Goal: Task Accomplishment & Management: Use online tool/utility

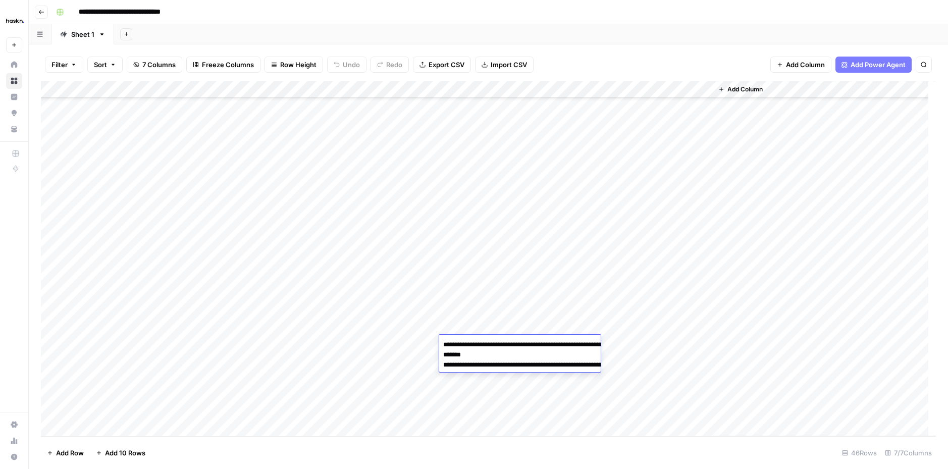
scroll to position [468, 0]
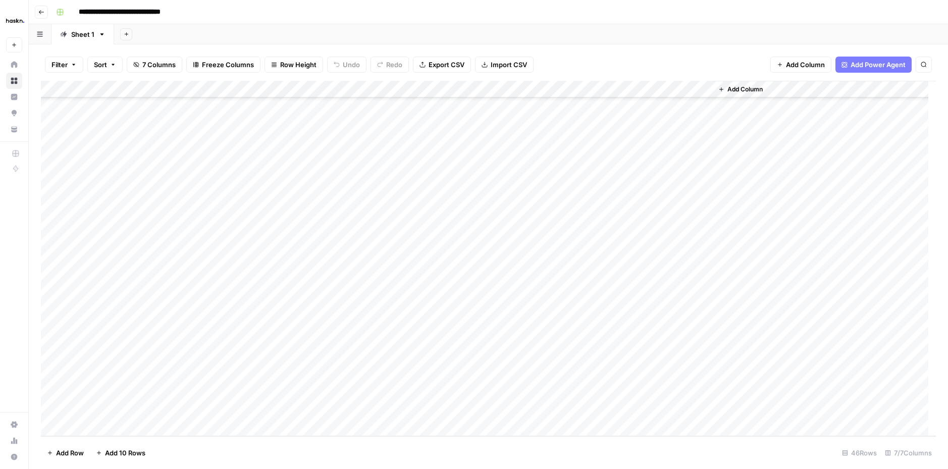
click at [733, 323] on div "Add Column" at bounding box center [824, 258] width 223 height 355
click at [699, 358] on div "Add Column" at bounding box center [488, 258] width 895 height 355
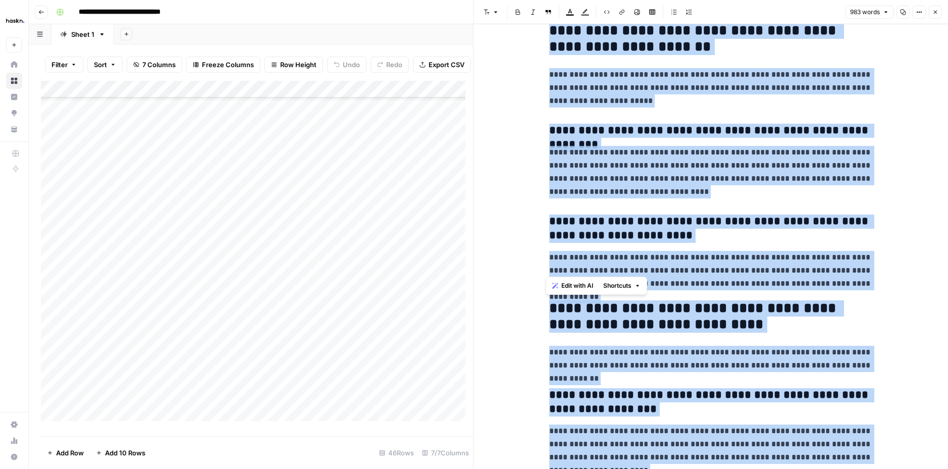
scroll to position [1558, 0]
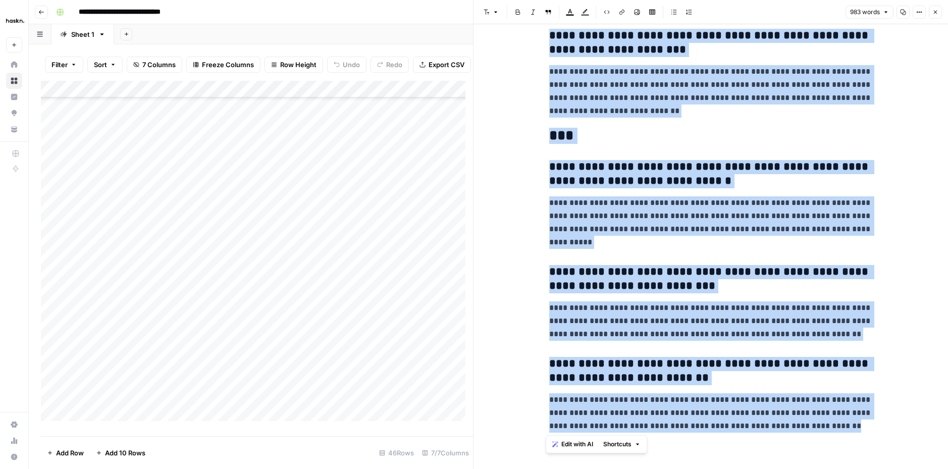
drag, startPoint x: 543, startPoint y: 48, endPoint x: 867, endPoint y: 442, distance: 509.6
copy div "**********"
click at [937, 15] on button "Close" at bounding box center [935, 12] width 13 height 13
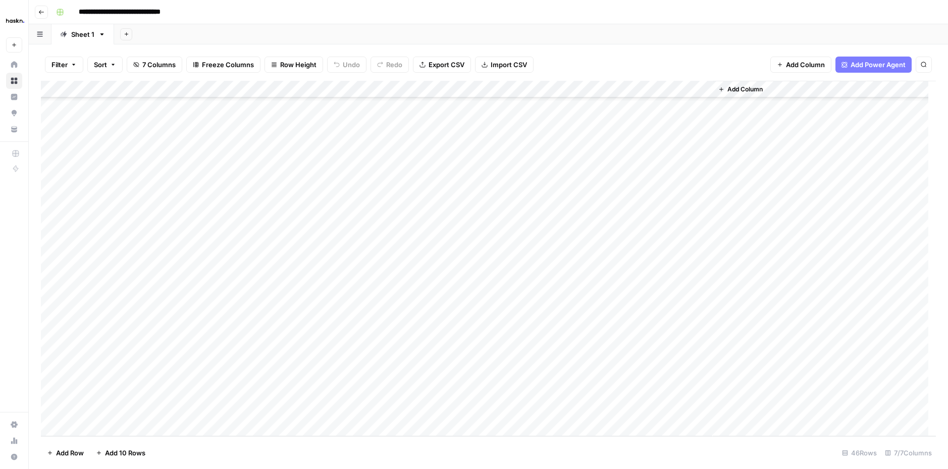
click at [609, 356] on div "Add Column" at bounding box center [488, 258] width 895 height 355
click at [384, 371] on div "Add Column" at bounding box center [488, 258] width 895 height 355
click at [465, 377] on div "Add Column" at bounding box center [488, 258] width 895 height 355
click at [489, 376] on div "Add Column" at bounding box center [488, 258] width 895 height 355
click at [489, 376] on textarea at bounding box center [520, 377] width 162 height 14
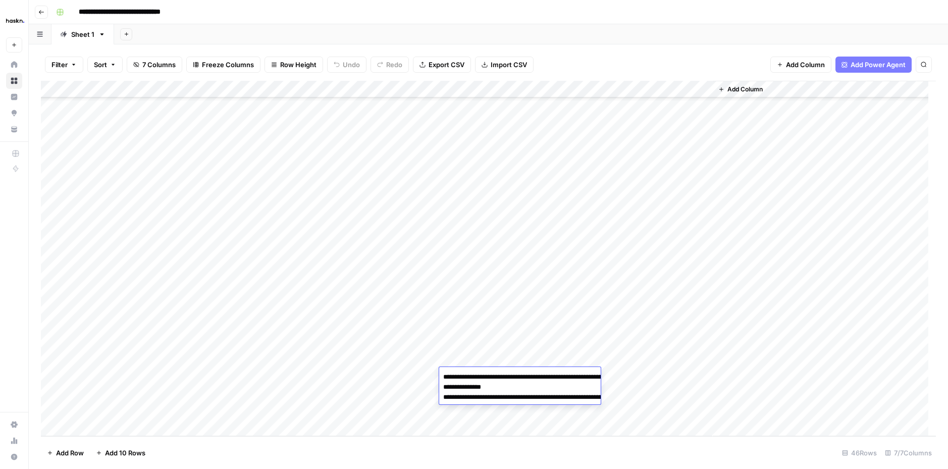
type textarea "**********"
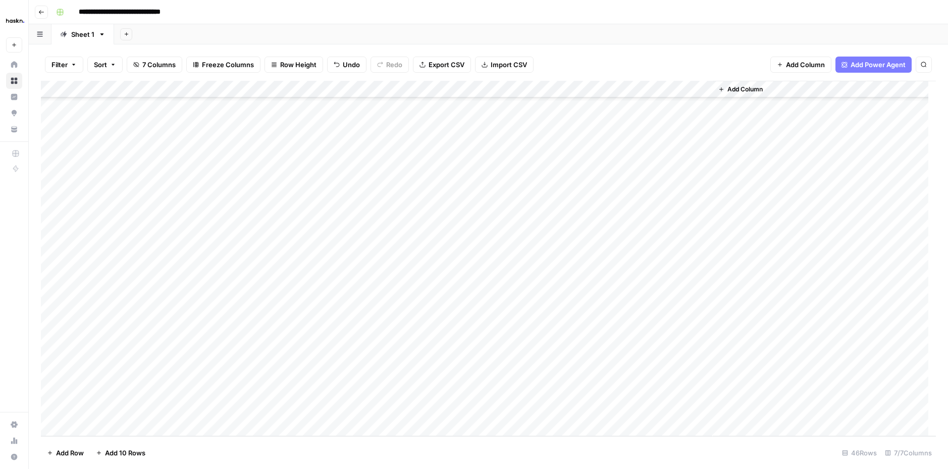
click at [407, 377] on div "Add Column" at bounding box center [488, 258] width 895 height 355
click at [470, 404] on div "Add Column" at bounding box center [488, 258] width 895 height 355
click at [485, 390] on div "Add Column" at bounding box center [488, 258] width 895 height 355
click at [395, 374] on div "Add Column" at bounding box center [488, 258] width 895 height 355
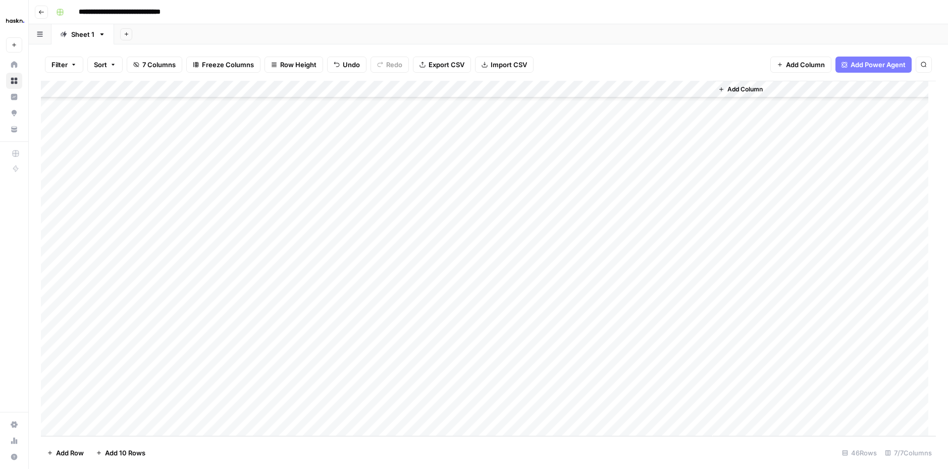
click at [395, 374] on div "Add Column" at bounding box center [488, 258] width 895 height 355
type textarea "**********"
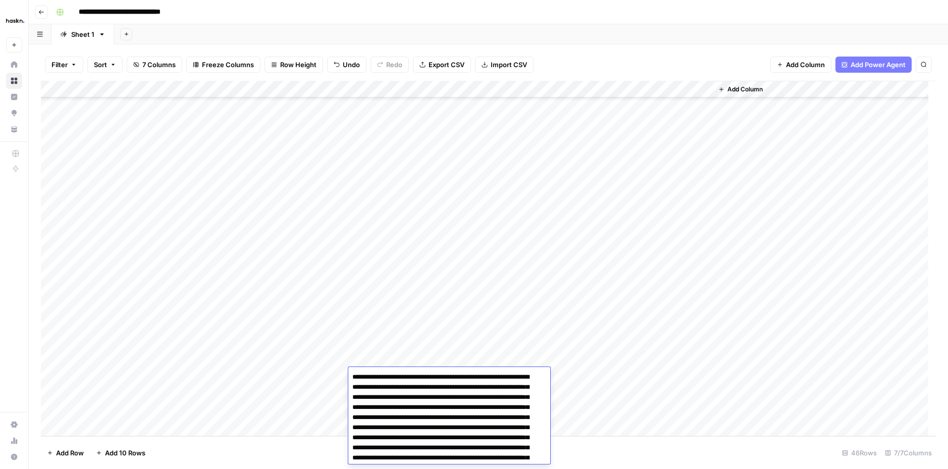
scroll to position [382, 0]
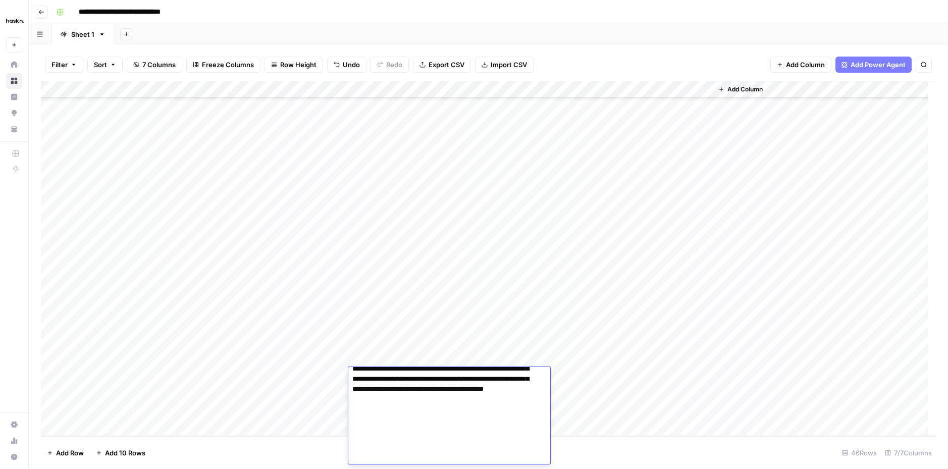
click at [266, 372] on div "Add Column" at bounding box center [488, 258] width 895 height 355
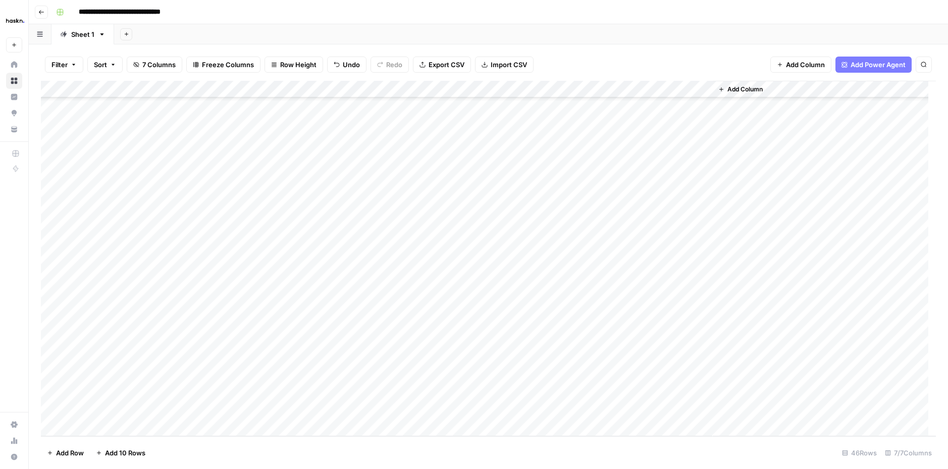
click at [236, 388] on div "Add Column" at bounding box center [488, 258] width 895 height 355
click at [236, 388] on textarea "**********" at bounding box center [248, 394] width 162 height 14
click at [379, 389] on div "Add Column" at bounding box center [488, 258] width 895 height 355
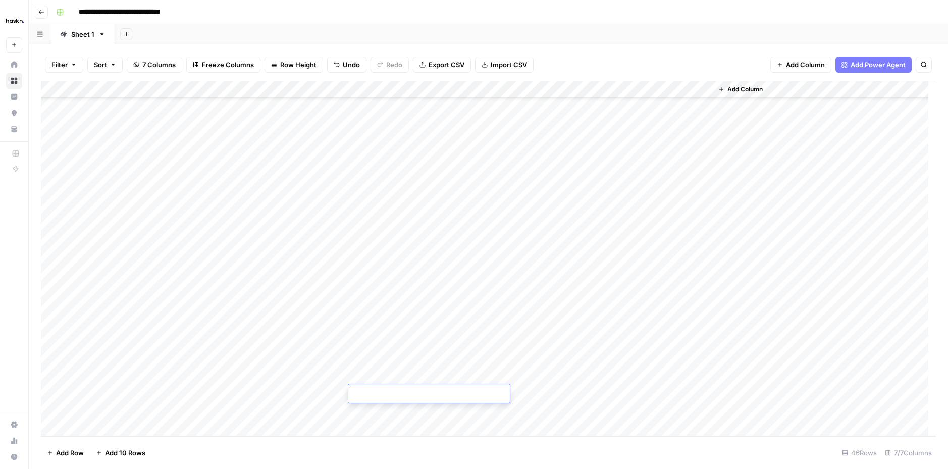
type textarea "**********"
click at [321, 403] on div "Add Column" at bounding box center [488, 258] width 895 height 355
click at [230, 404] on div "Add Column" at bounding box center [488, 258] width 895 height 355
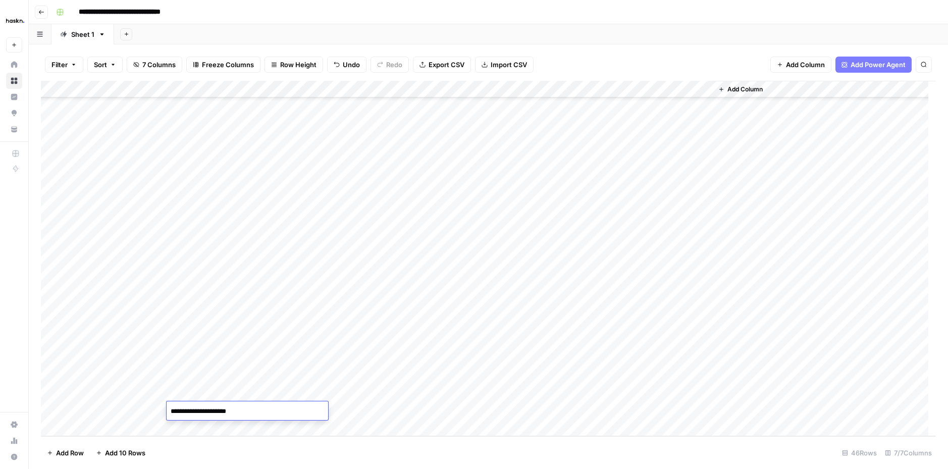
click at [397, 405] on div "Add Column" at bounding box center [488, 258] width 895 height 355
type textarea "**********"
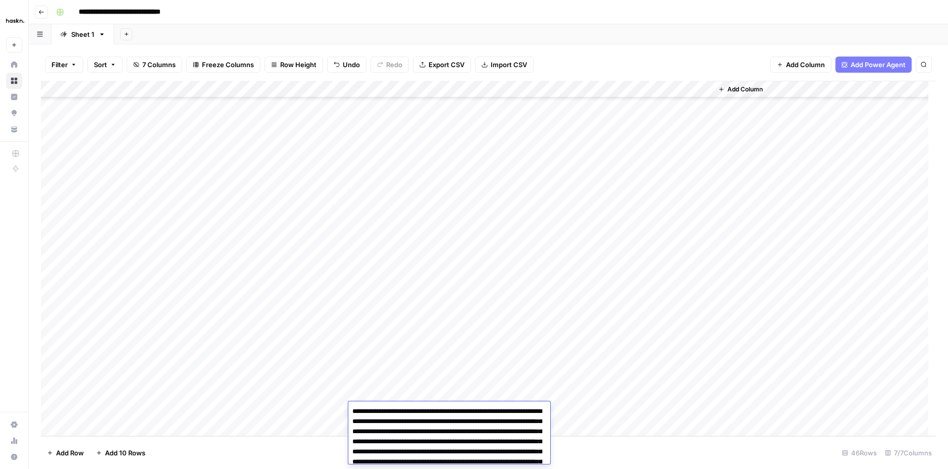
scroll to position [578, 0]
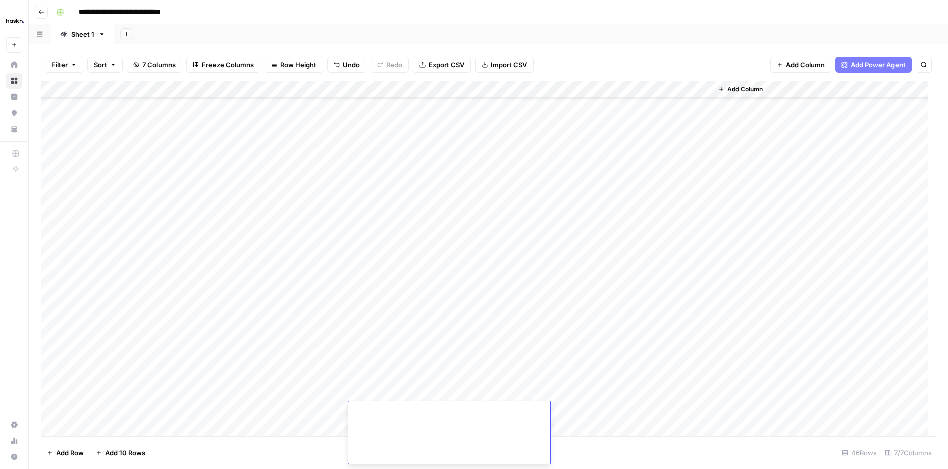
click at [286, 410] on div "Add Column" at bounding box center [488, 258] width 895 height 355
click at [579, 375] on div "Add Column" at bounding box center [488, 258] width 895 height 355
click at [573, 394] on div "Add Column" at bounding box center [488, 258] width 895 height 355
click at [575, 409] on div "Add Column" at bounding box center [488, 258] width 895 height 355
click at [578, 394] on div "Add Column" at bounding box center [488, 258] width 895 height 355
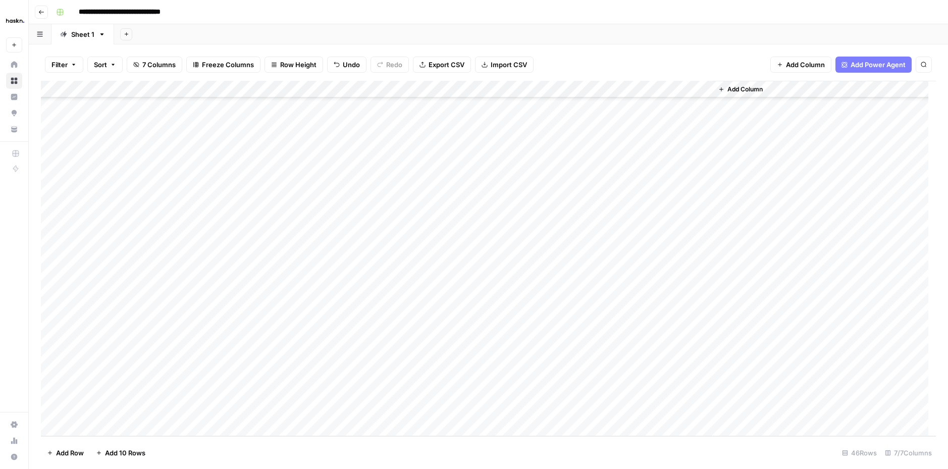
click at [701, 374] on div "Add Column" at bounding box center [488, 258] width 895 height 355
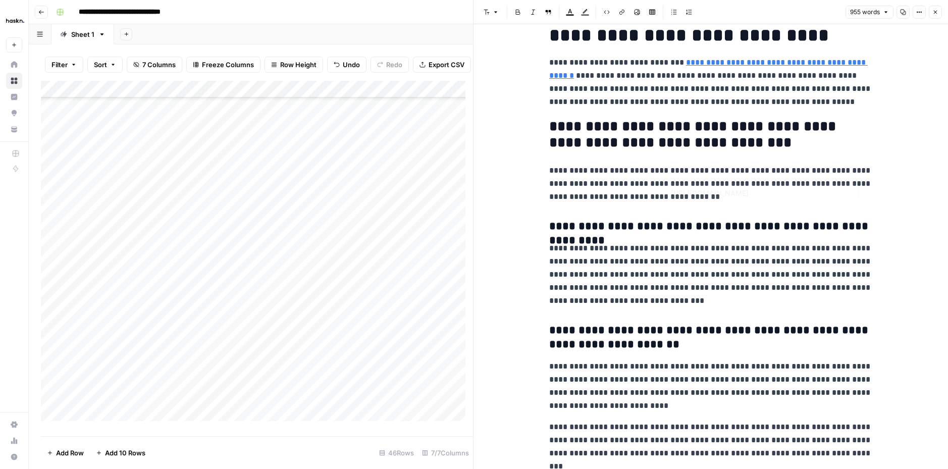
scroll to position [215, 0]
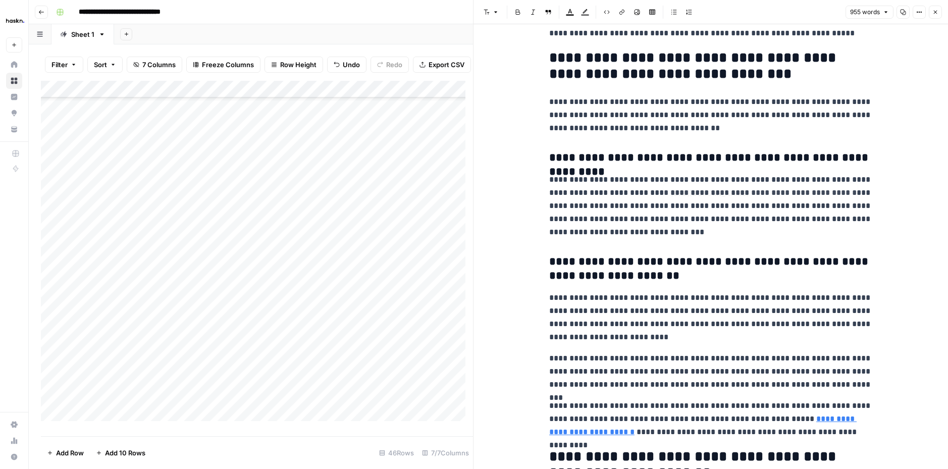
drag, startPoint x: 539, startPoint y: 52, endPoint x: 695, endPoint y: 274, distance: 271.5
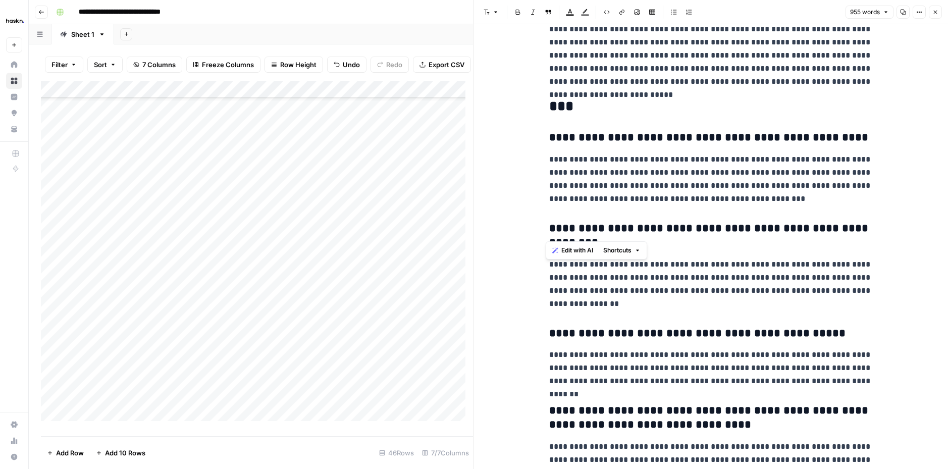
scroll to position [1536, 0]
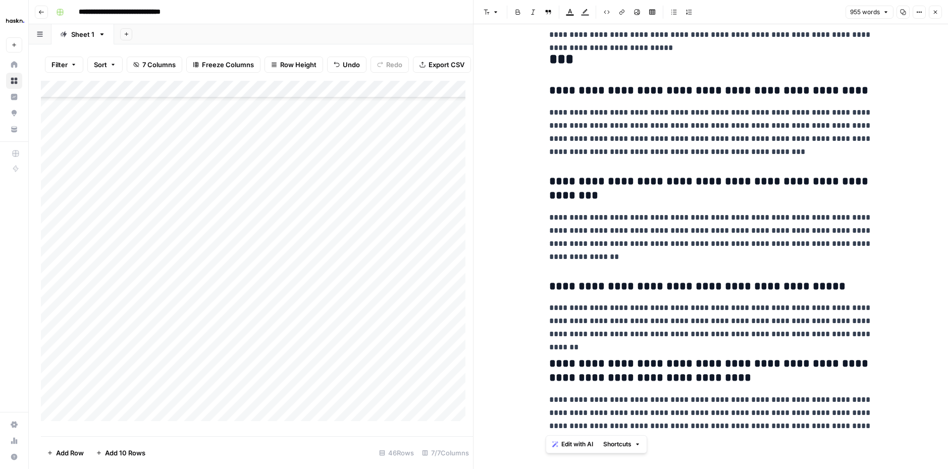
drag, startPoint x: 543, startPoint y: 47, endPoint x: 897, endPoint y: 431, distance: 522.3
copy div "**********"
click at [931, 14] on button "Close" at bounding box center [935, 12] width 13 height 13
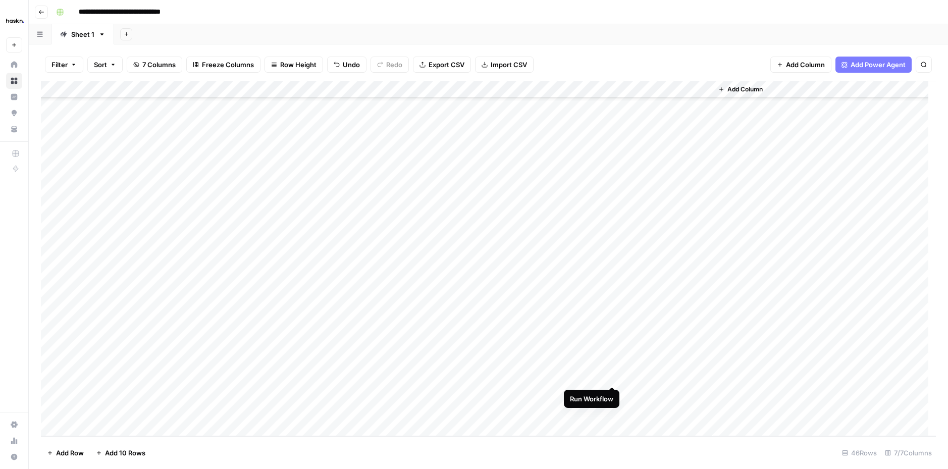
click at [609, 376] on div "Add Column" at bounding box center [488, 258] width 895 height 355
click at [662, 395] on div "Add Column" at bounding box center [488, 258] width 895 height 355
click at [660, 396] on div "Add Column" at bounding box center [488, 258] width 895 height 355
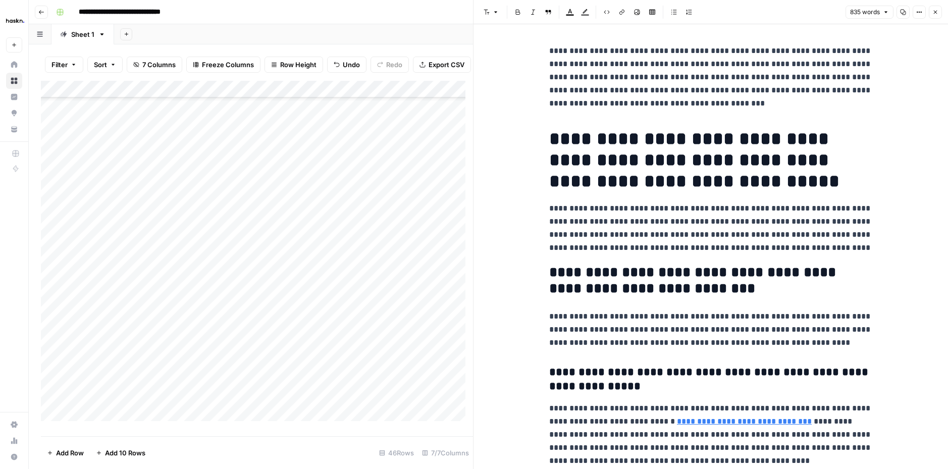
drag, startPoint x: 936, startPoint y: 13, endPoint x: 791, endPoint y: 173, distance: 216.3
click at [936, 13] on icon "button" at bounding box center [935, 12] width 6 height 6
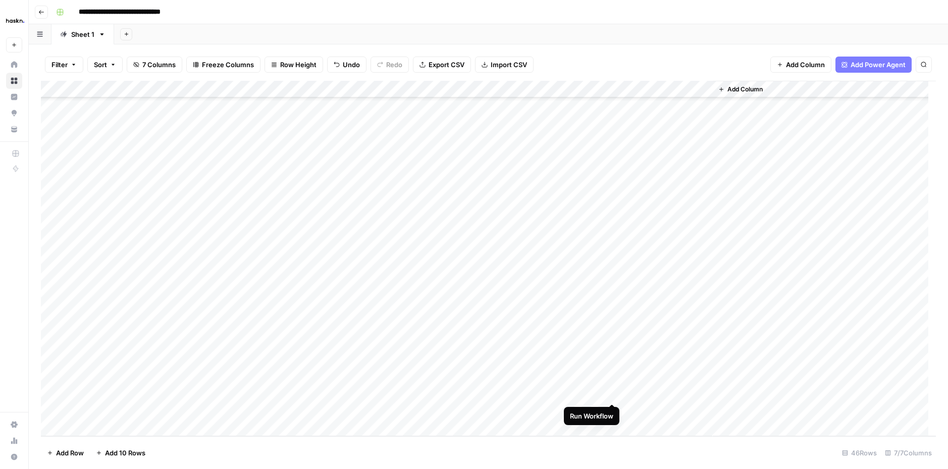
click at [611, 393] on div "Add Column" at bounding box center [488, 258] width 895 height 355
click at [652, 411] on div "Add Column" at bounding box center [488, 258] width 895 height 355
click at [686, 407] on div "Add Column" at bounding box center [488, 258] width 895 height 355
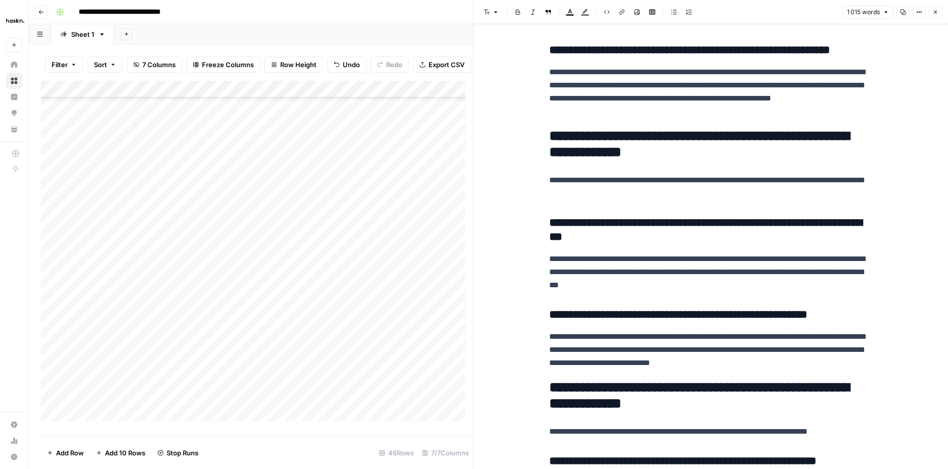
scroll to position [1050, 0]
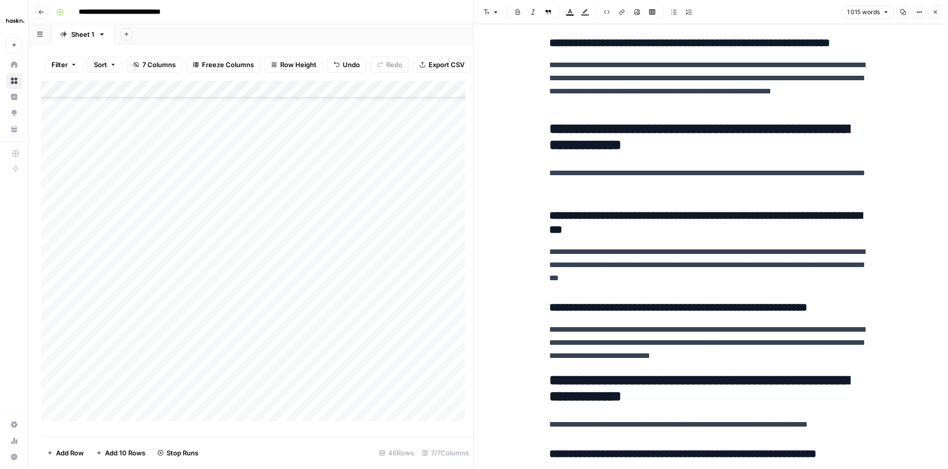
click at [937, 13] on icon "button" at bounding box center [936, 13] width 4 height 4
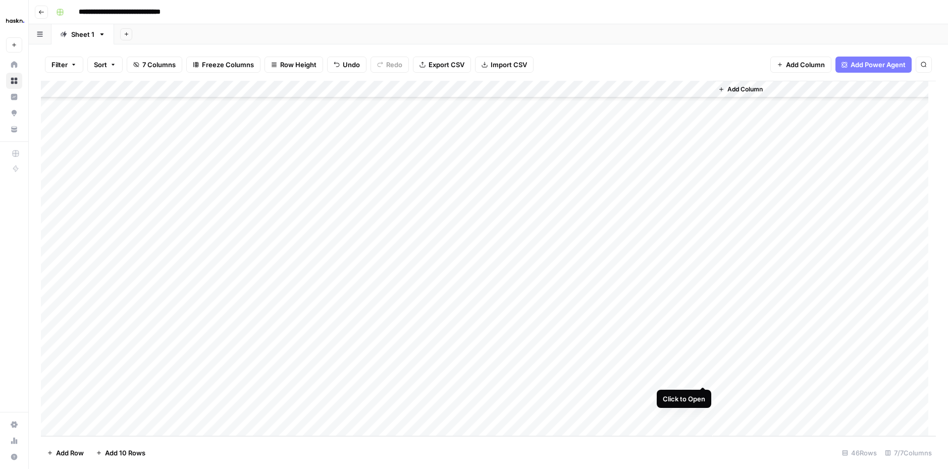
click at [703, 373] on div "Add Column" at bounding box center [488, 258] width 895 height 355
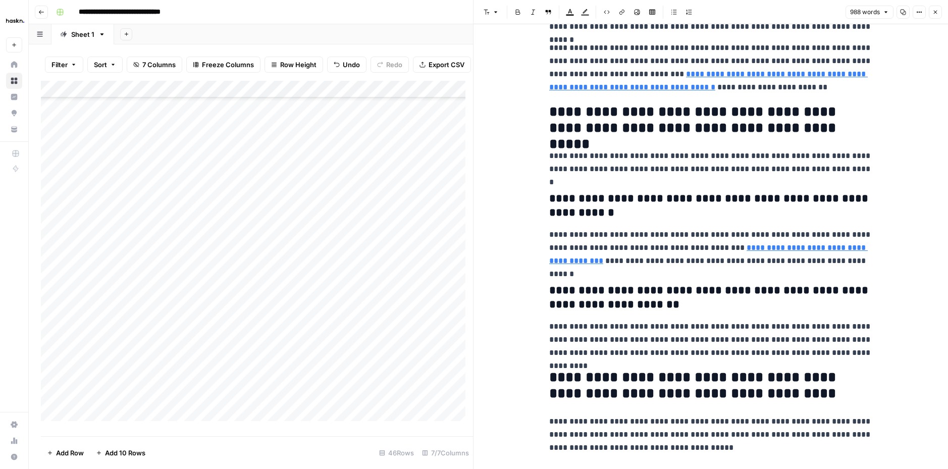
scroll to position [556, 0]
click at [930, 12] on button "Close" at bounding box center [935, 12] width 13 height 13
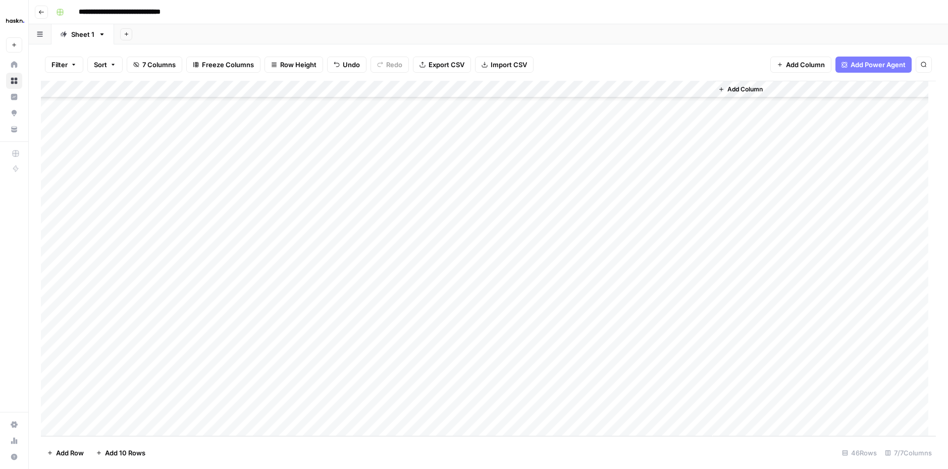
click at [601, 88] on div "Add Column" at bounding box center [488, 258] width 895 height 355
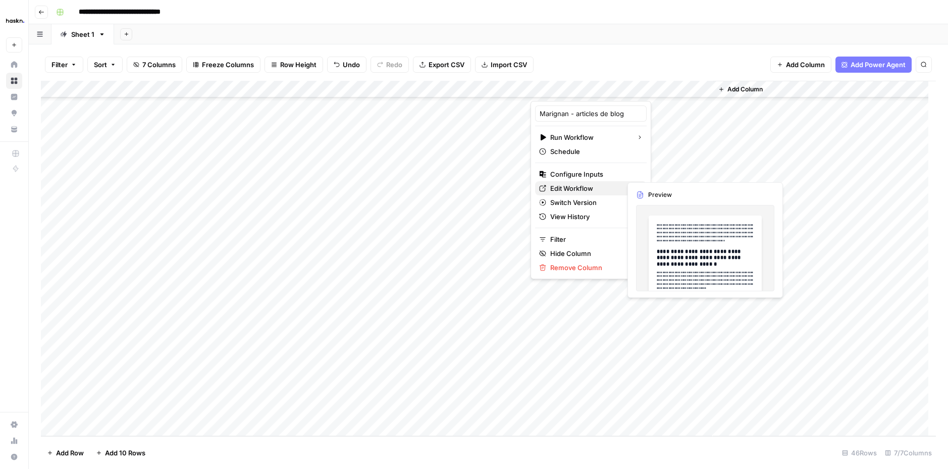
click at [582, 190] on span "Edit Workflow" at bounding box center [594, 188] width 88 height 10
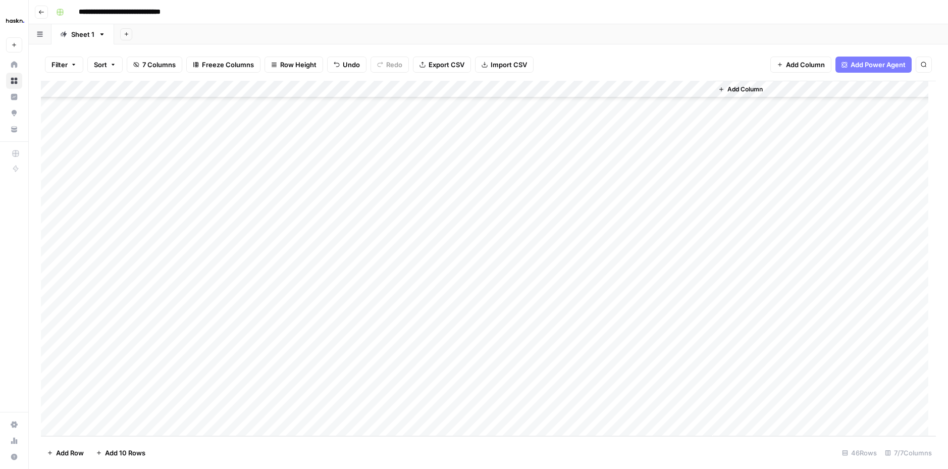
click at [401, 349] on div "Add Column" at bounding box center [488, 258] width 895 height 355
click at [612, 377] on div "Add Column" at bounding box center [488, 258] width 895 height 355
click at [610, 392] on div "Add Column" at bounding box center [488, 258] width 895 height 355
click at [702, 377] on div "Add Column" at bounding box center [488, 258] width 895 height 355
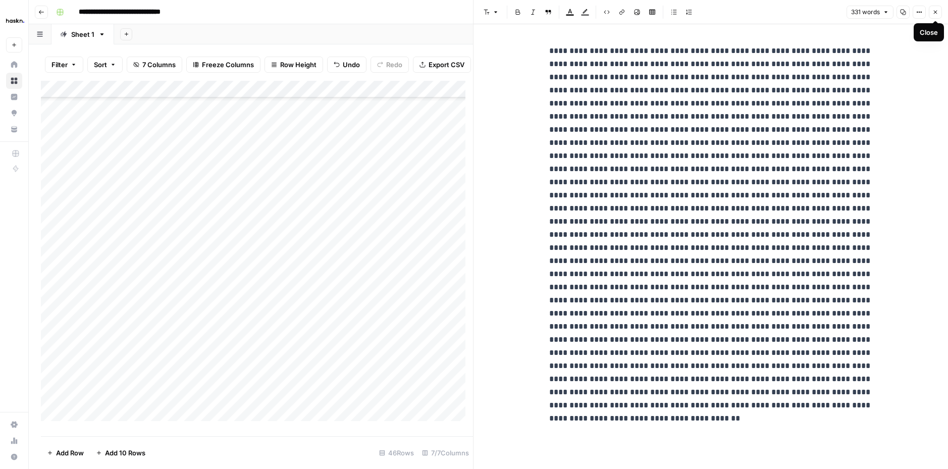
click at [937, 12] on icon "button" at bounding box center [935, 12] width 6 height 6
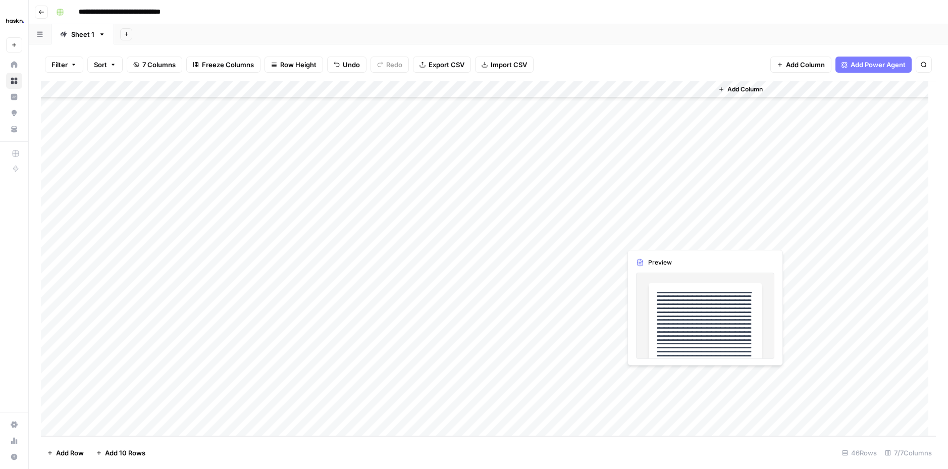
click at [660, 383] on div "Add Column" at bounding box center [488, 258] width 895 height 355
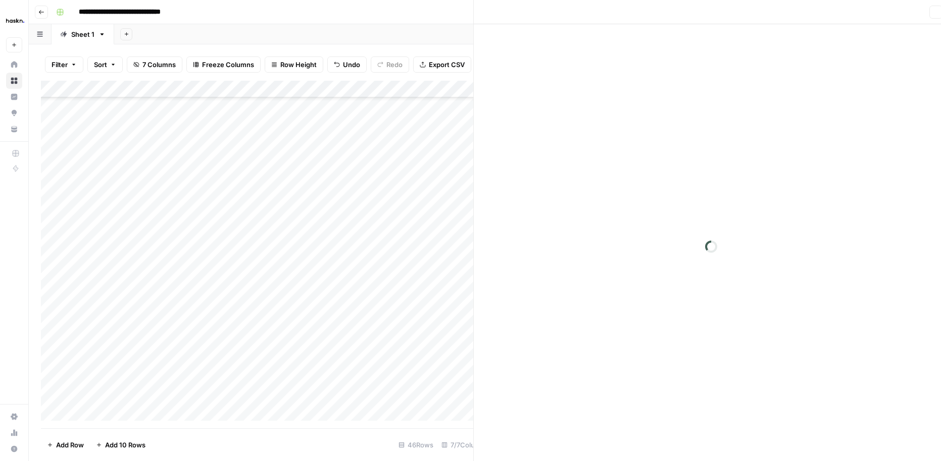
click at [662, 387] on div at bounding box center [711, 246] width 475 height 445
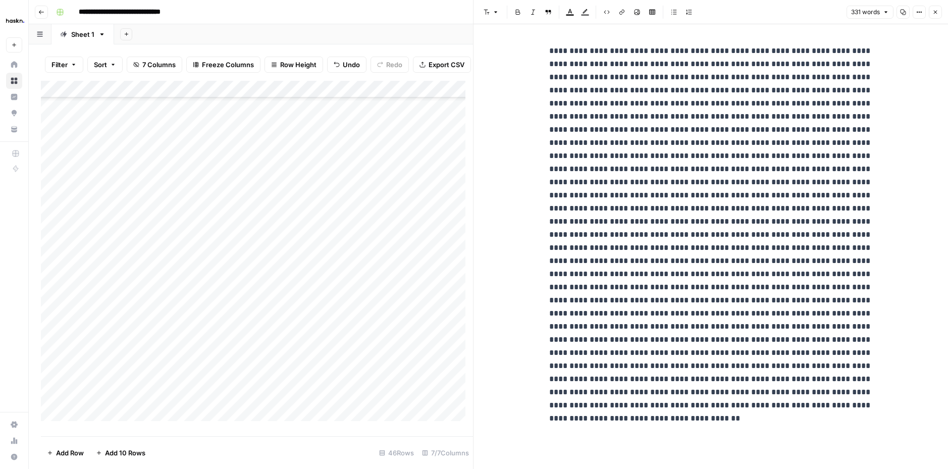
click at [936, 9] on icon "button" at bounding box center [935, 12] width 6 height 6
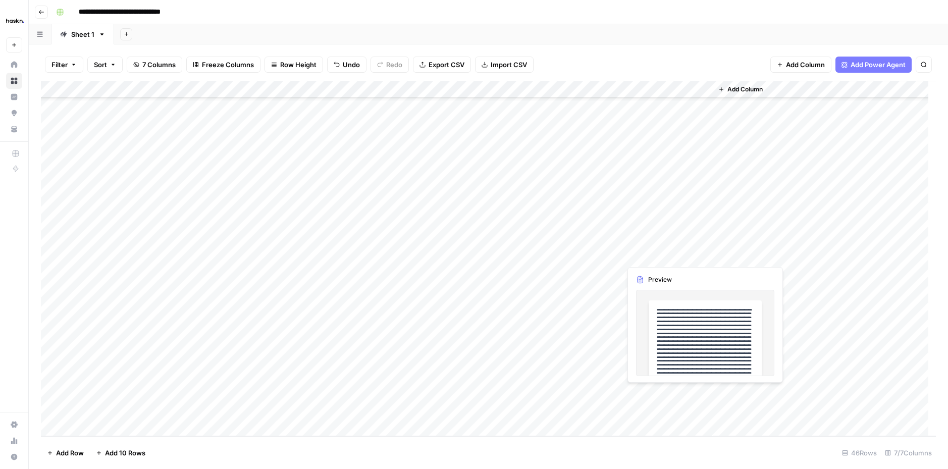
click at [629, 391] on div "Add Column" at bounding box center [488, 258] width 895 height 355
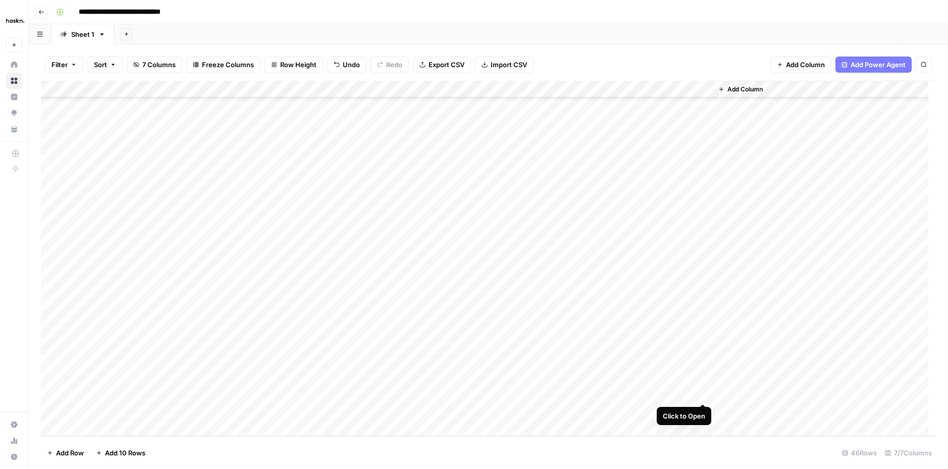
click at [701, 395] on div "Add Column" at bounding box center [488, 258] width 895 height 355
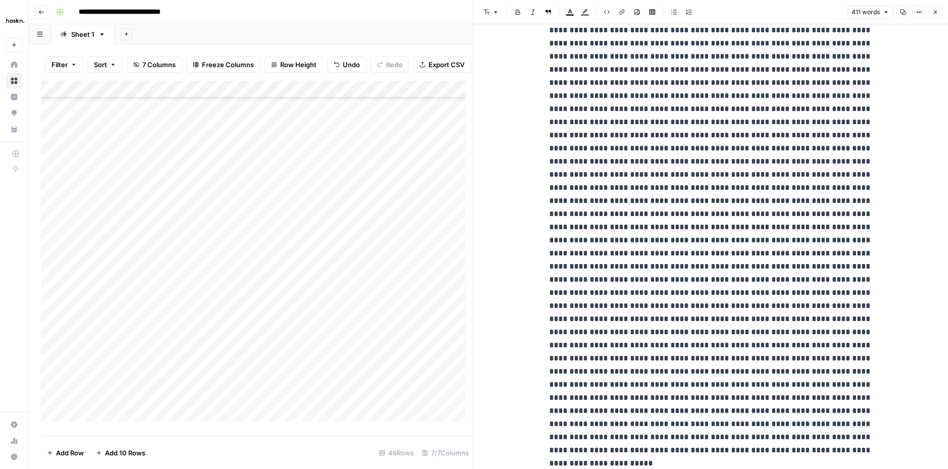
scroll to position [32, 0]
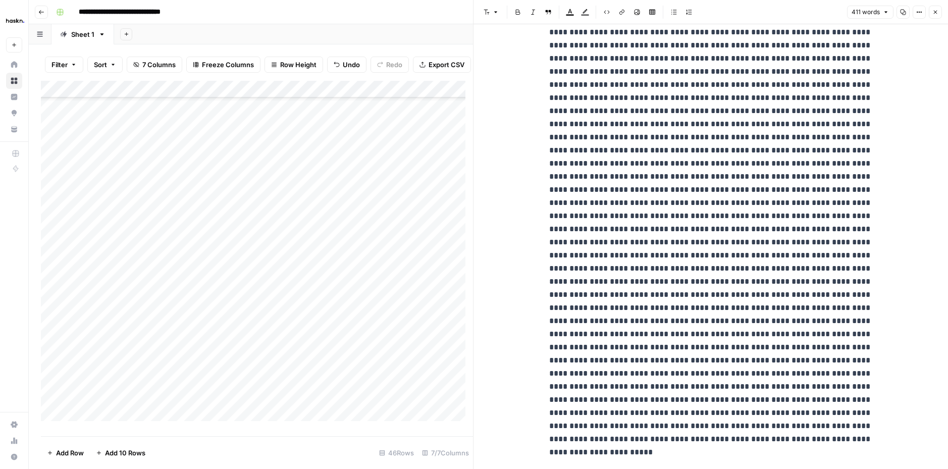
click at [937, 11] on icon "button" at bounding box center [935, 12] width 6 height 6
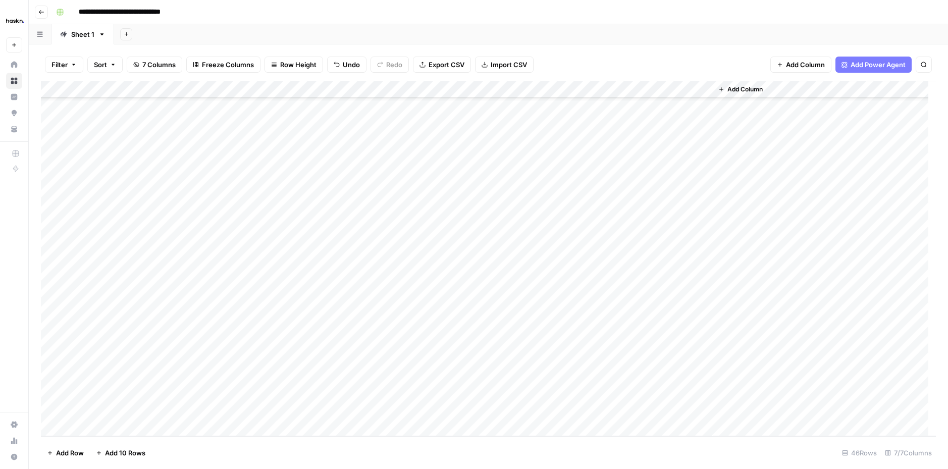
click at [600, 87] on div "Add Column" at bounding box center [488, 258] width 895 height 355
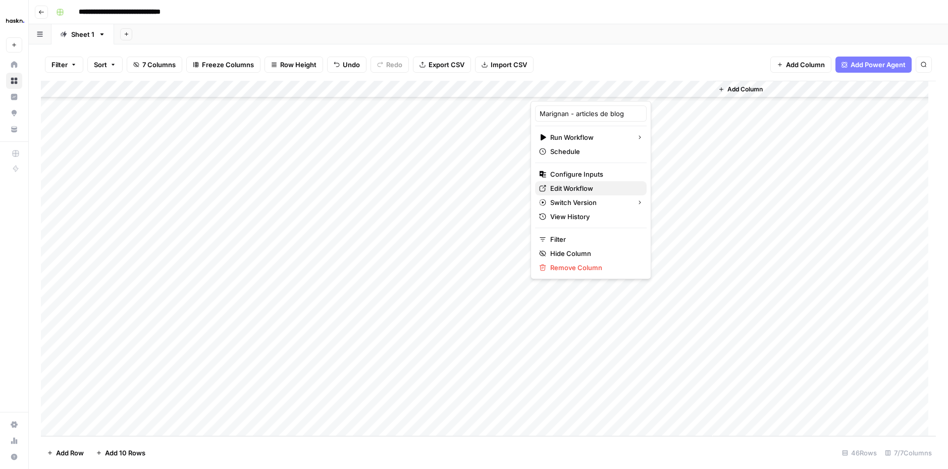
click at [576, 188] on span "Edit Workflow" at bounding box center [594, 188] width 88 height 10
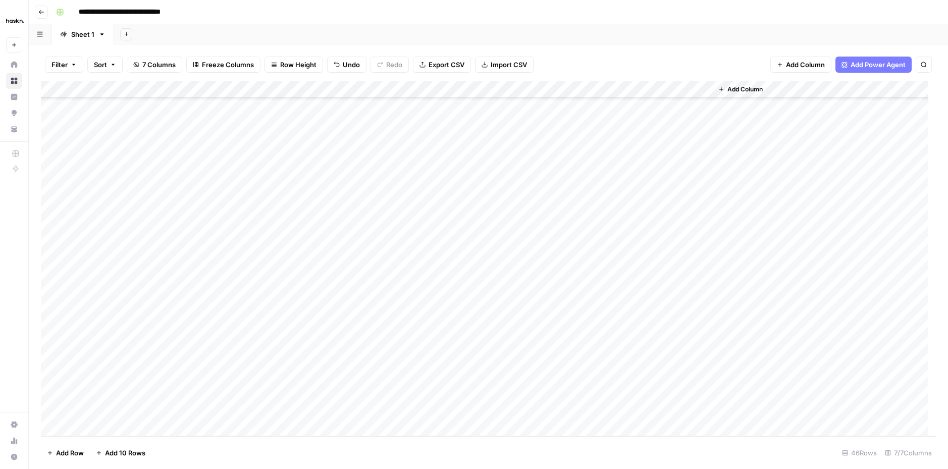
click at [788, 314] on div "Add Column" at bounding box center [824, 258] width 223 height 355
click at [615, 356] on div "Add Column" at bounding box center [488, 258] width 895 height 355
click at [612, 375] on div "Add Column" at bounding box center [488, 258] width 895 height 355
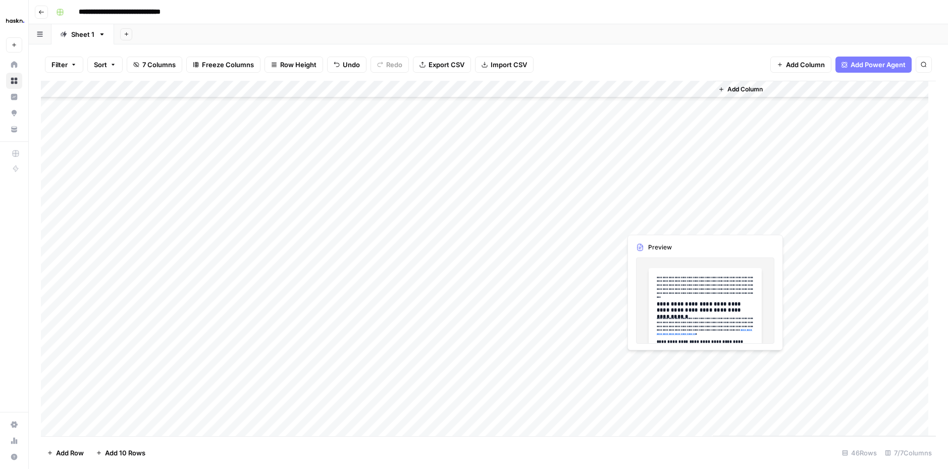
click at [701, 361] on div "Add Column" at bounding box center [488, 258] width 895 height 355
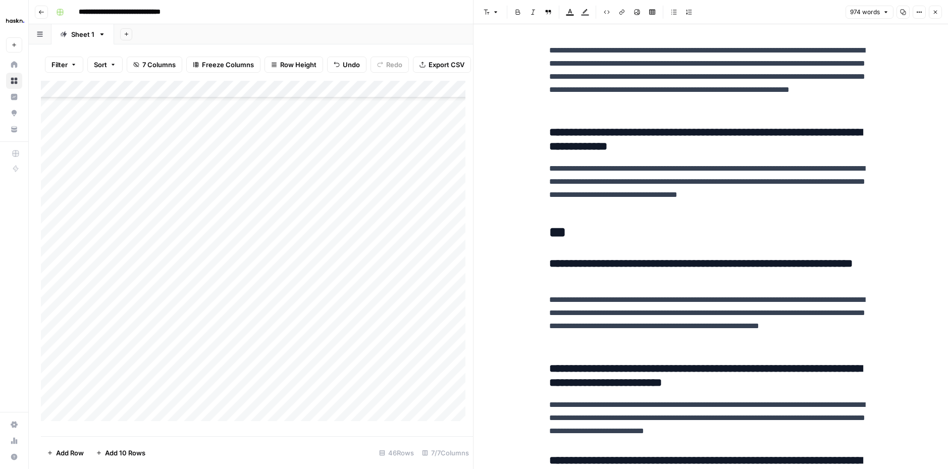
scroll to position [1512, 0]
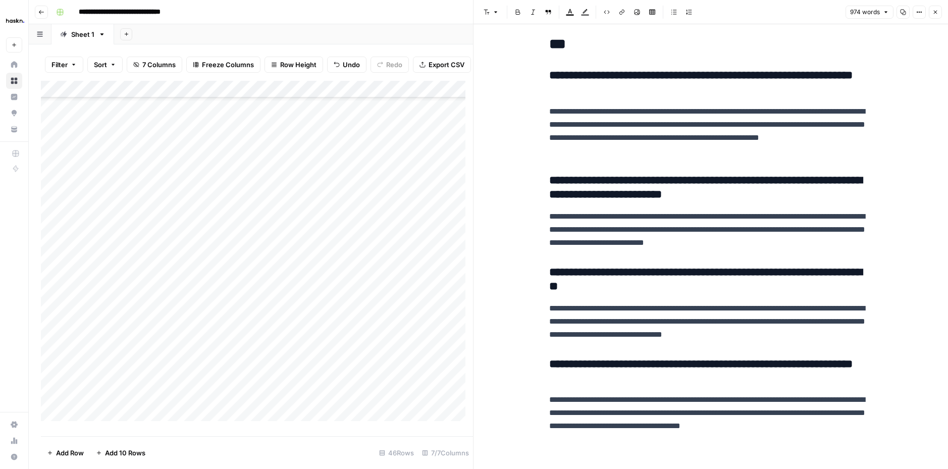
click at [936, 15] on icon "button" at bounding box center [935, 12] width 6 height 6
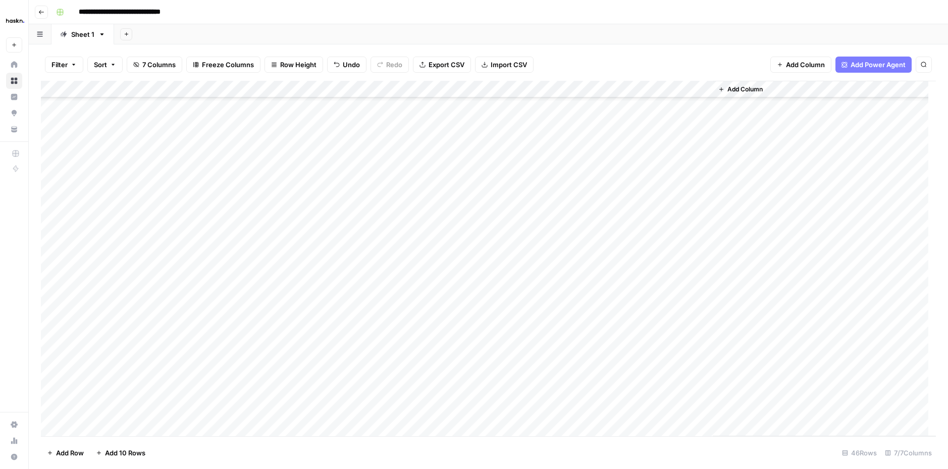
click at [309, 362] on div "Add Column" at bounding box center [488, 258] width 895 height 355
click at [308, 361] on div "Add Column" at bounding box center [488, 258] width 895 height 355
click at [266, 362] on textarea "****" at bounding box center [338, 362] width 162 height 14
type textarea "****"
click at [310, 403] on div "Add Column" at bounding box center [488, 258] width 895 height 355
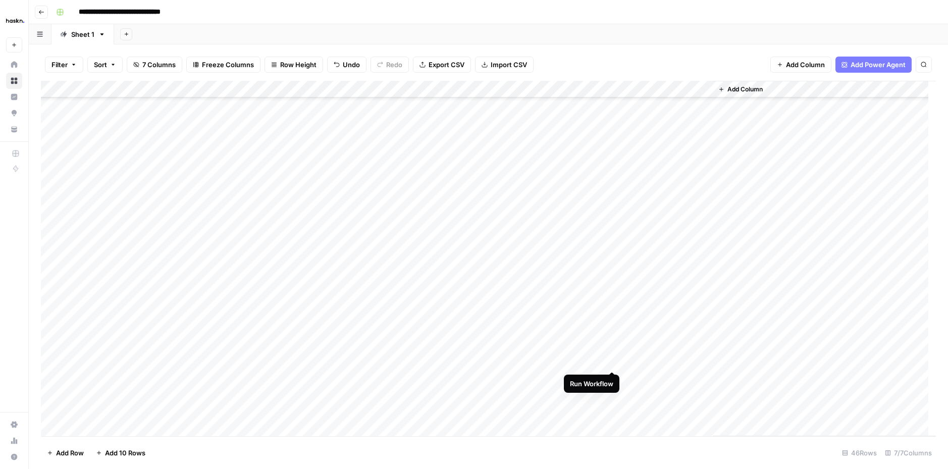
click at [609, 360] on div "Add Column" at bounding box center [488, 258] width 895 height 355
click at [613, 361] on div "Add Column" at bounding box center [488, 258] width 895 height 355
click at [645, 376] on div "Add Column" at bounding box center [488, 258] width 895 height 355
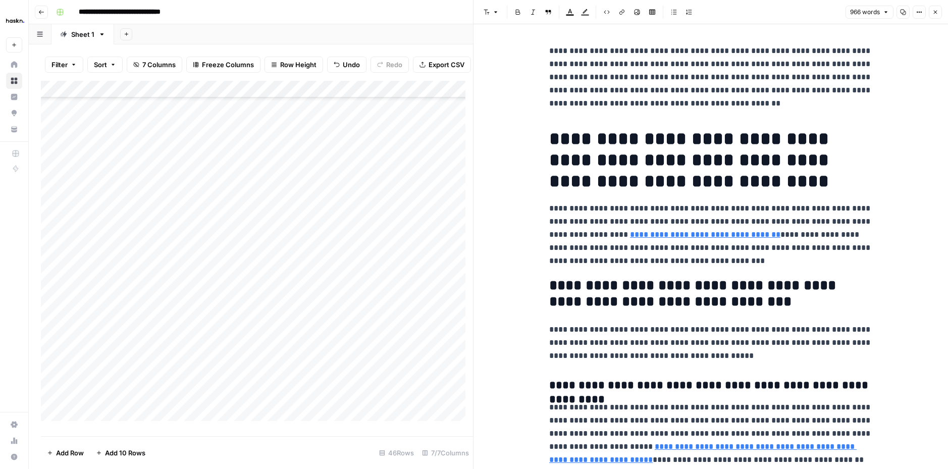
click at [934, 10] on icon "button" at bounding box center [935, 12] width 6 height 6
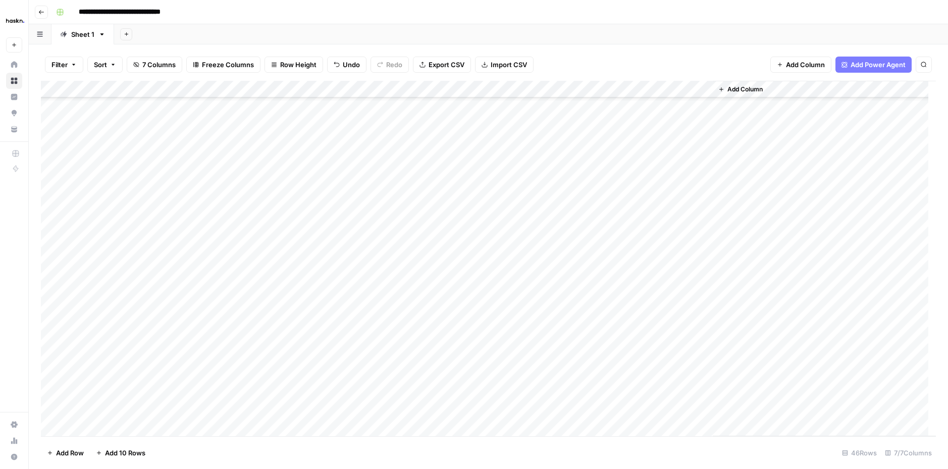
click at [279, 378] on div "Add Column" at bounding box center [488, 258] width 895 height 355
click at [265, 377] on textarea "****" at bounding box center [338, 379] width 162 height 14
type textarea "****"
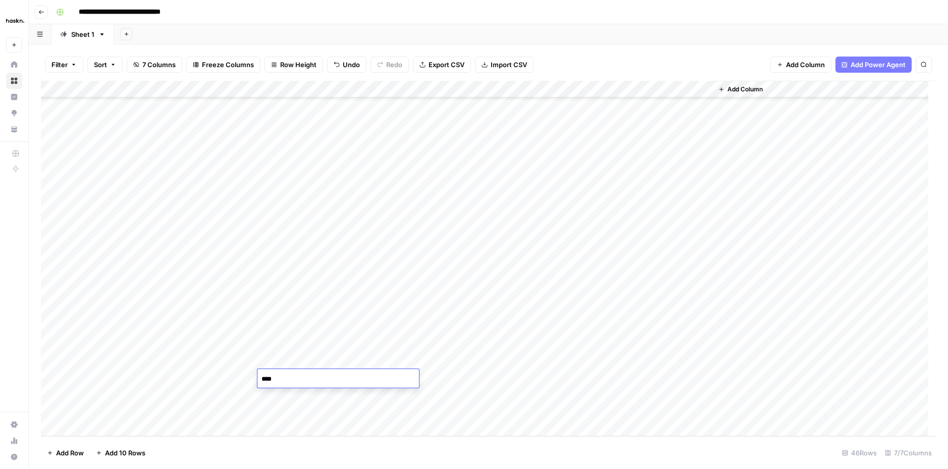
click at [609, 375] on div "Add Column" at bounding box center [488, 258] width 895 height 355
click at [656, 391] on div "Add Column" at bounding box center [488, 258] width 895 height 355
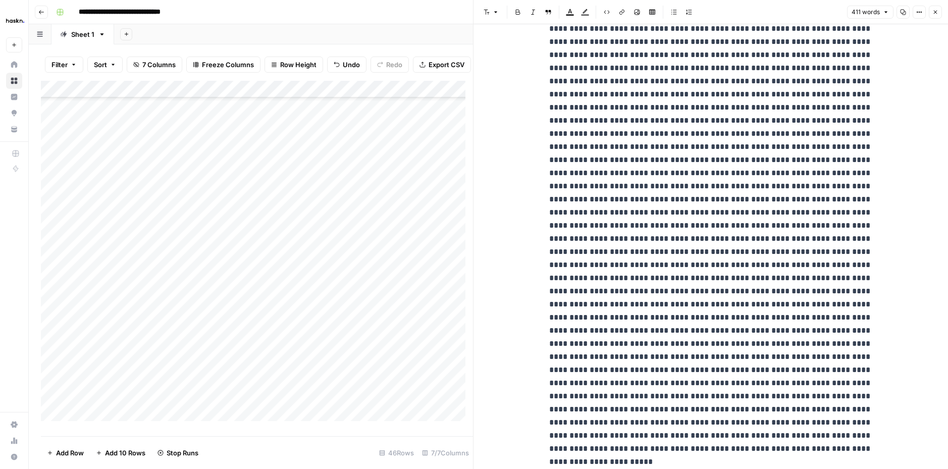
scroll to position [32, 0]
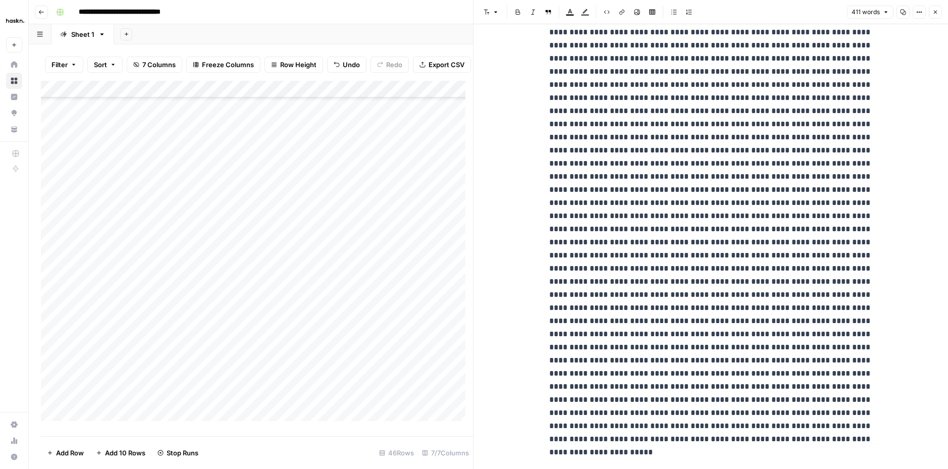
click at [936, 12] on icon "button" at bounding box center [935, 12] width 6 height 6
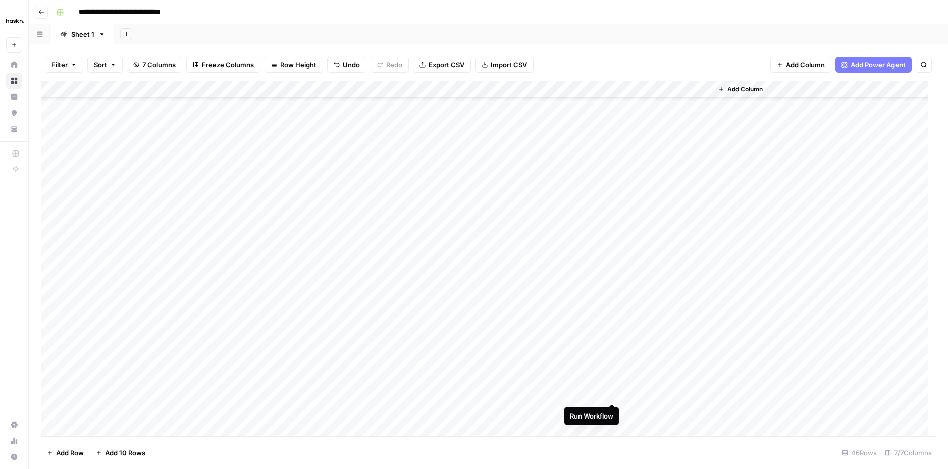
click at [612, 395] on div "Add Column" at bounding box center [488, 258] width 895 height 355
click at [701, 376] on div "Add Column" at bounding box center [488, 258] width 895 height 355
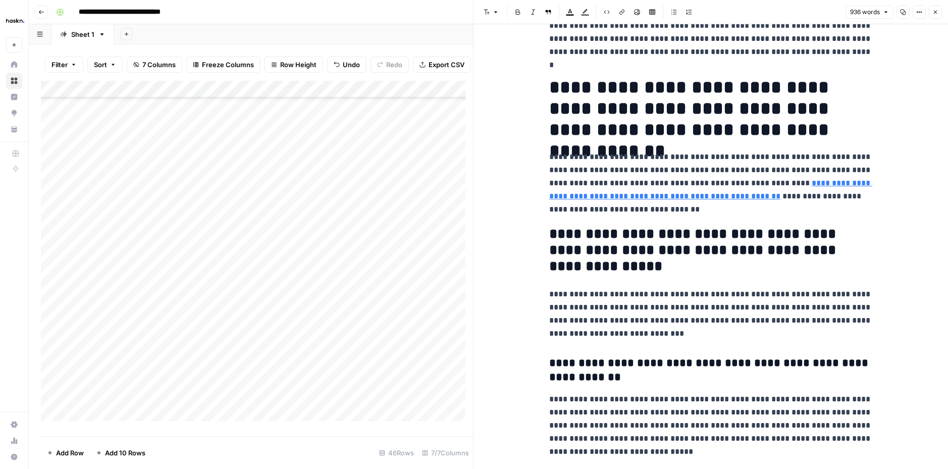
drag, startPoint x: 538, startPoint y: 51, endPoint x: 703, endPoint y: 192, distance: 217.3
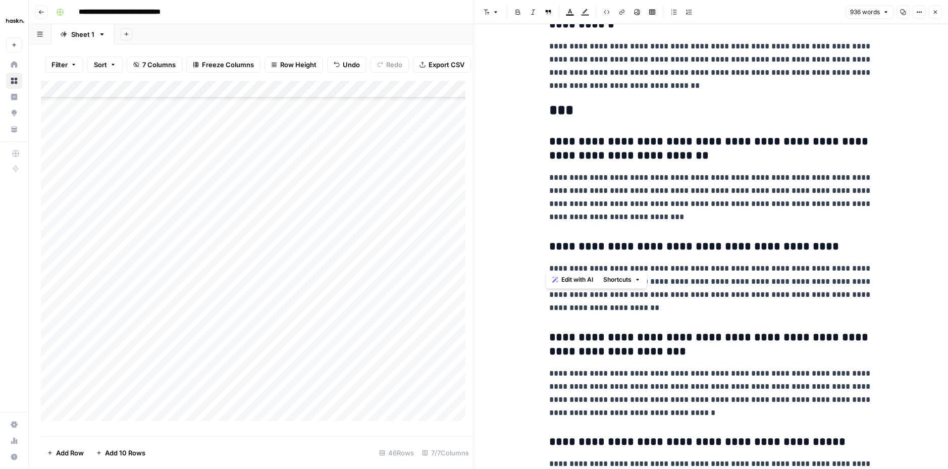
scroll to position [1547, 0]
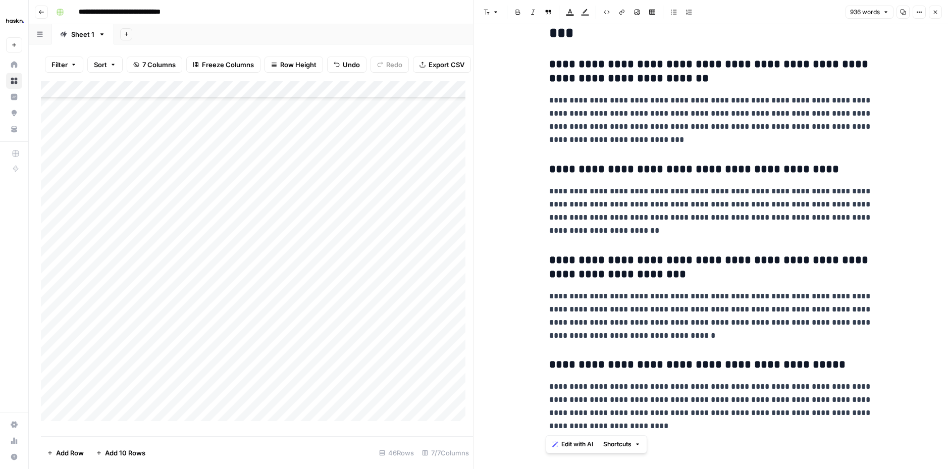
drag, startPoint x: 540, startPoint y: 134, endPoint x: 844, endPoint y: 431, distance: 425.6
copy div "**********"
click at [278, 384] on div "Add Column" at bounding box center [257, 255] width 432 height 348
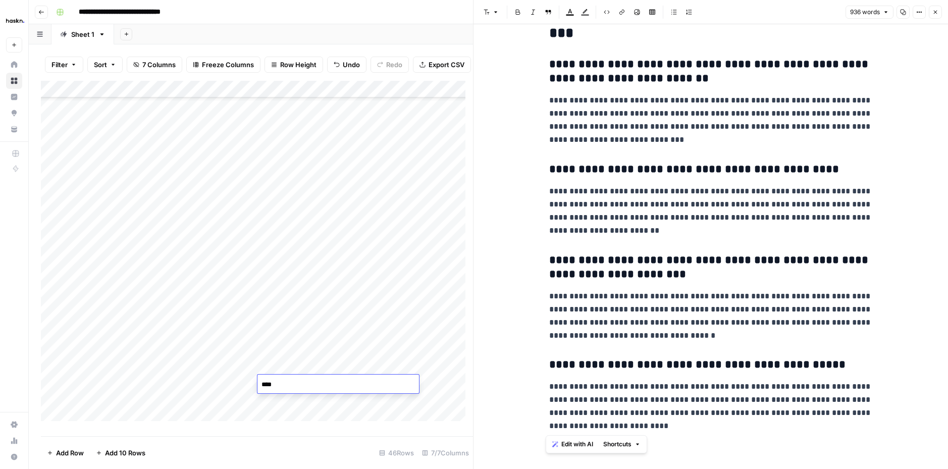
click at [278, 384] on textarea "****" at bounding box center [338, 385] width 162 height 14
drag, startPoint x: 267, startPoint y: 383, endPoint x: 271, endPoint y: 393, distance: 10.7
click at [267, 383] on textarea "****" at bounding box center [338, 385] width 162 height 14
type textarea "****"
click at [937, 15] on icon "button" at bounding box center [935, 12] width 6 height 6
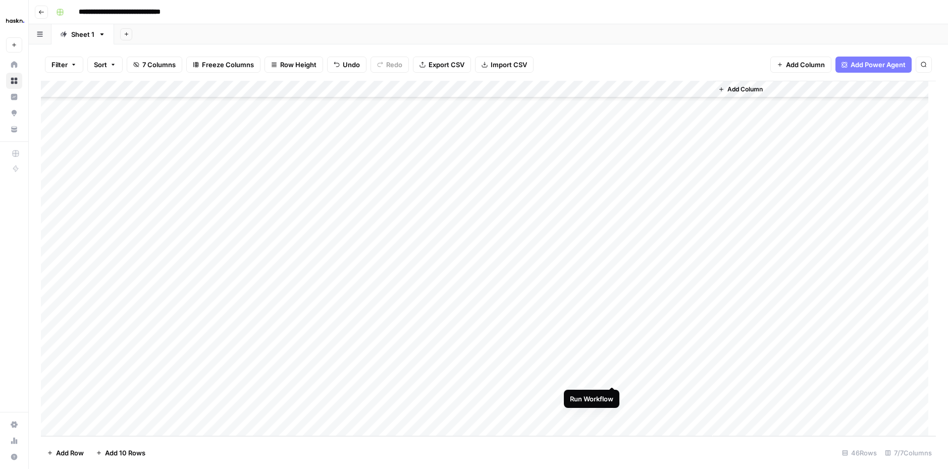
click at [612, 377] on div "Add Column" at bounding box center [488, 258] width 895 height 355
click at [661, 411] on div "Add Column" at bounding box center [488, 258] width 895 height 355
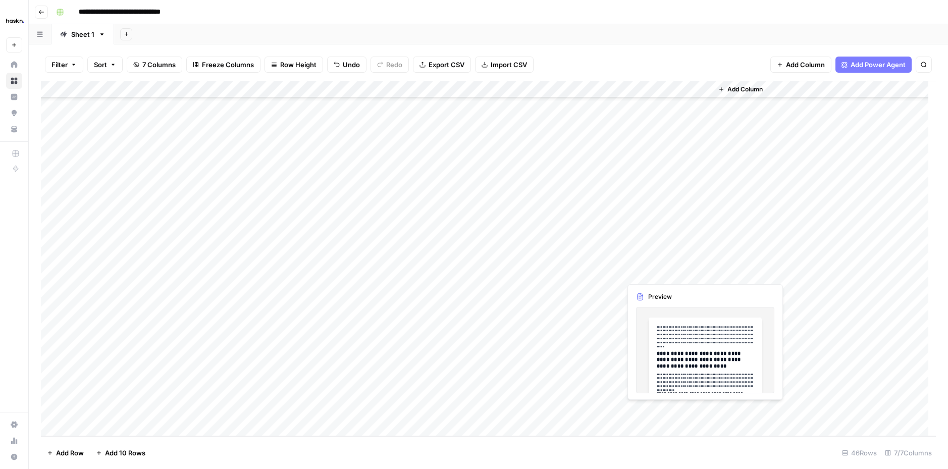
click at [661, 411] on div "Add Column" at bounding box center [488, 258] width 895 height 355
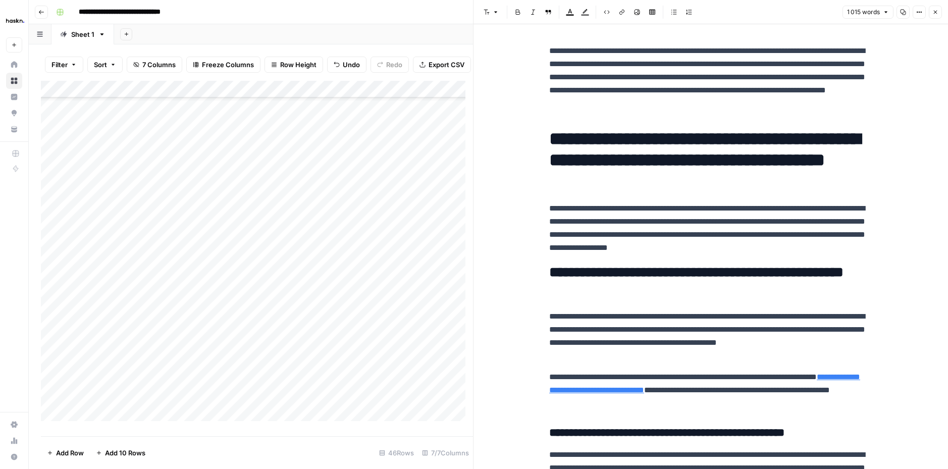
copy body "Lorem Ips Dolo Sitame Consecte Adipiscingeli Sedd Eius Tempor Incid [UtlaBoree …"
click at [739, 296] on h2 "**********" at bounding box center [710, 281] width 323 height 32
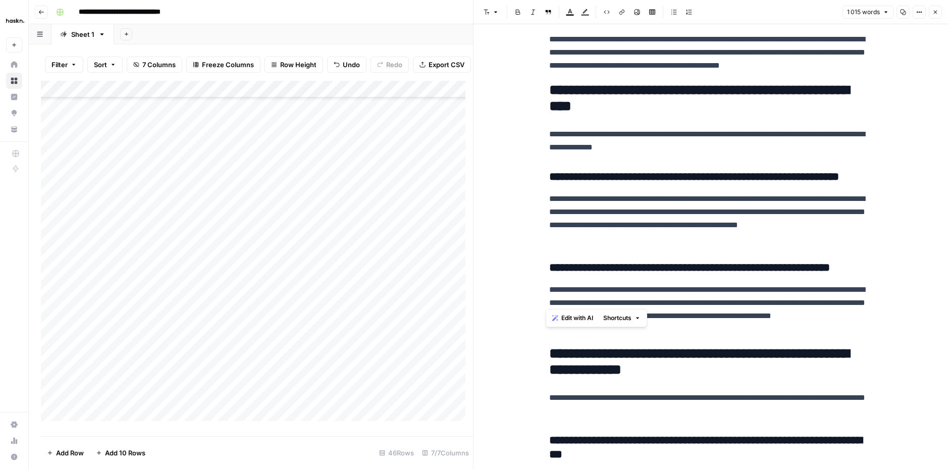
scroll to position [1584, 0]
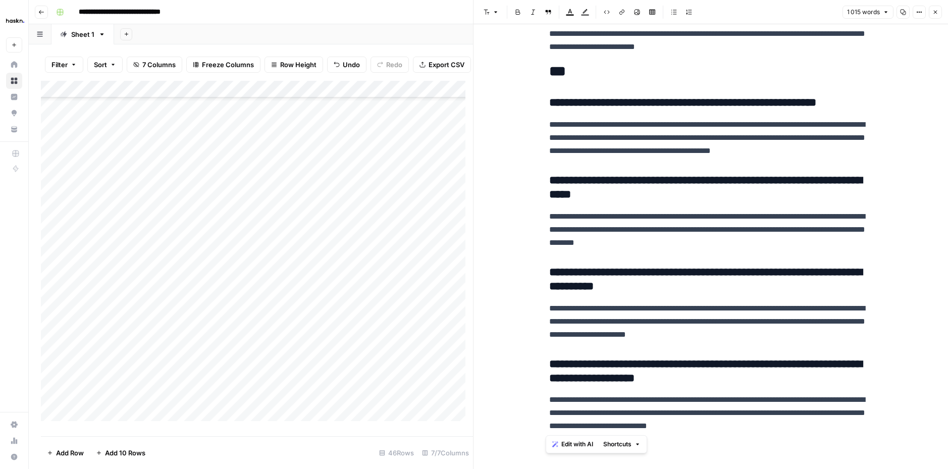
drag, startPoint x: 555, startPoint y: 57, endPoint x: 856, endPoint y: 446, distance: 491.7
copy div "**********"
click at [937, 12] on icon "button" at bounding box center [935, 12] width 6 height 6
click at [937, 12] on button "Close" at bounding box center [935, 12] width 13 height 13
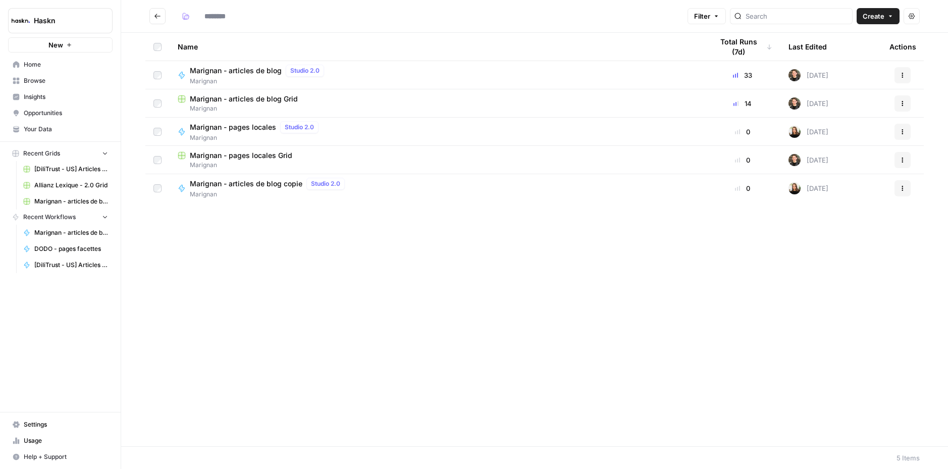
type input "********"
click at [217, 101] on span "Marignan - articles de blog Grid" at bounding box center [244, 99] width 108 height 10
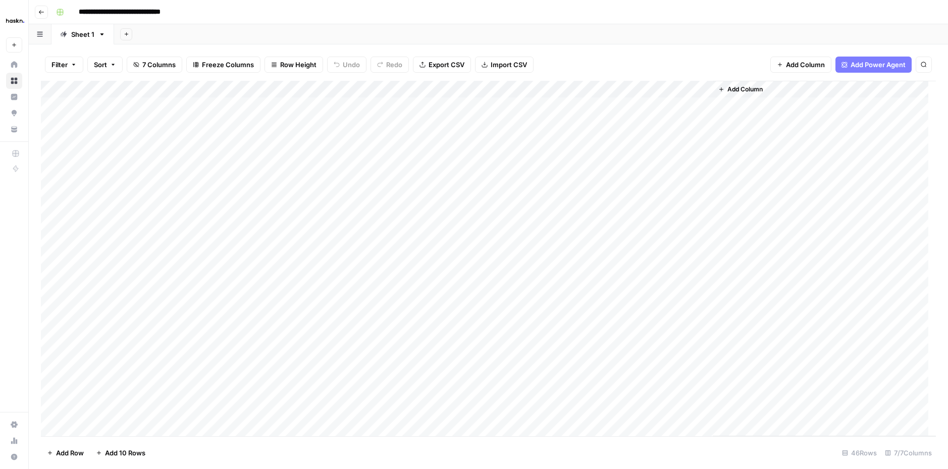
scroll to position [468, 0]
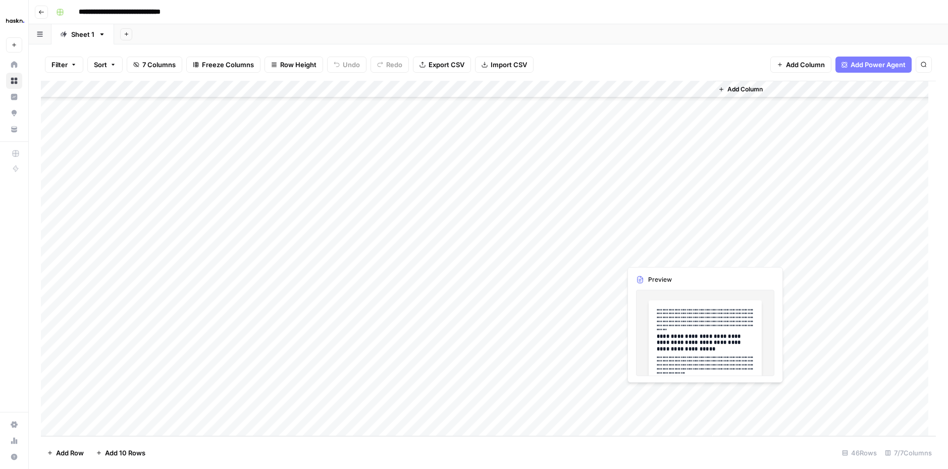
click at [672, 396] on div "Add Column" at bounding box center [488, 258] width 895 height 355
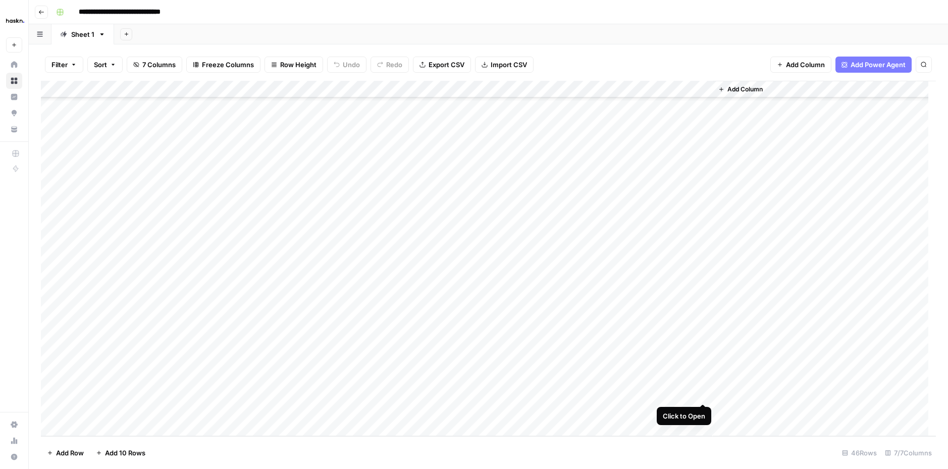
click at [702, 392] on div "Add Column" at bounding box center [488, 258] width 895 height 355
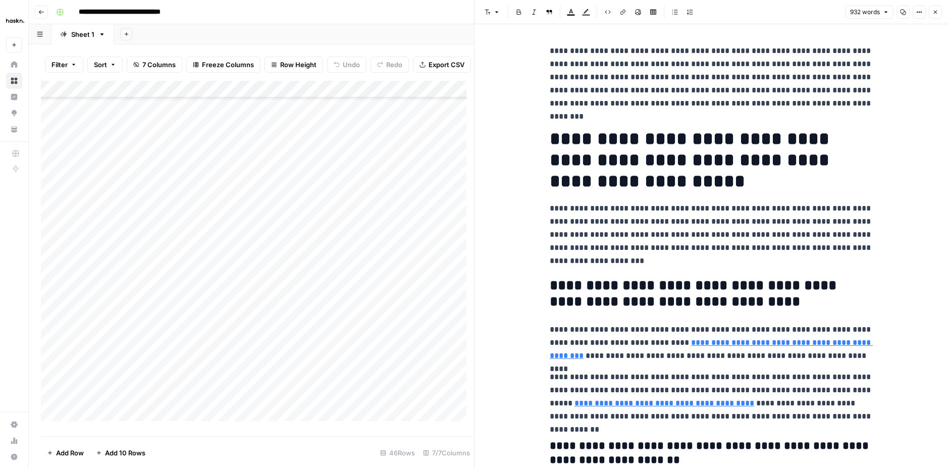
scroll to position [2, 0]
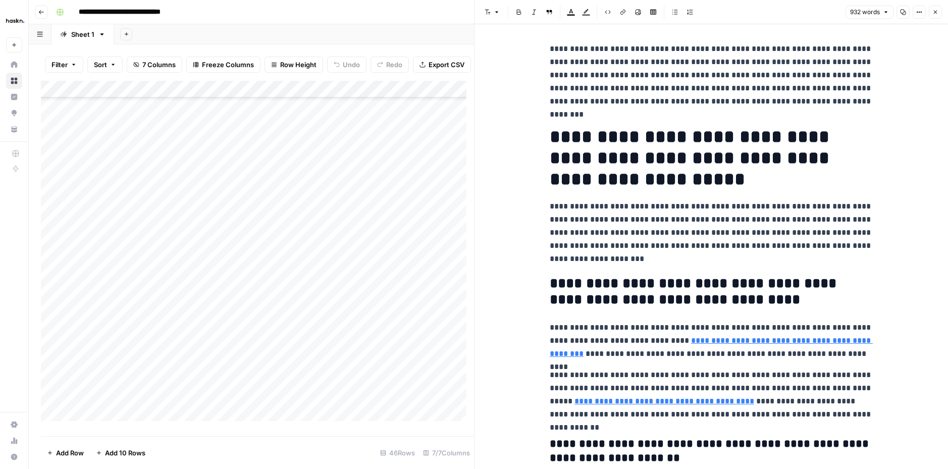
drag, startPoint x: 935, startPoint y: 11, endPoint x: 947, endPoint y: 28, distance: 21.1
click at [935, 11] on icon "button" at bounding box center [935, 12] width 6 height 6
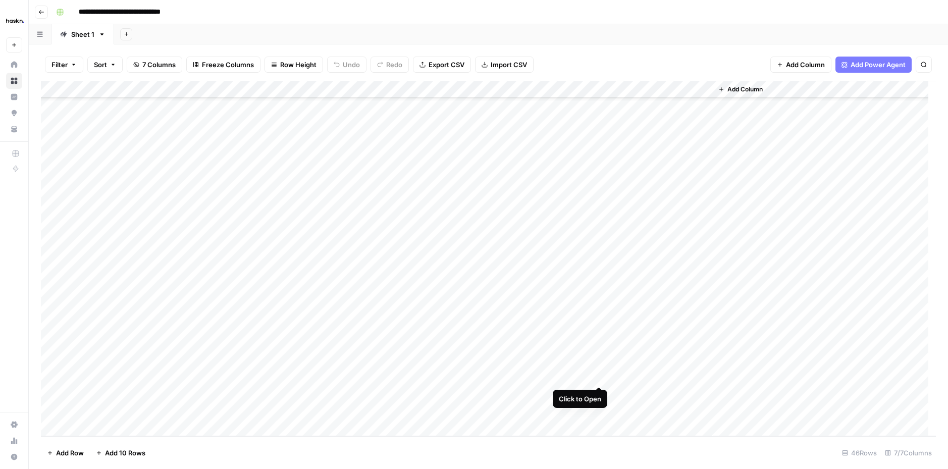
click at [601, 376] on div "Add Column" at bounding box center [488, 258] width 895 height 355
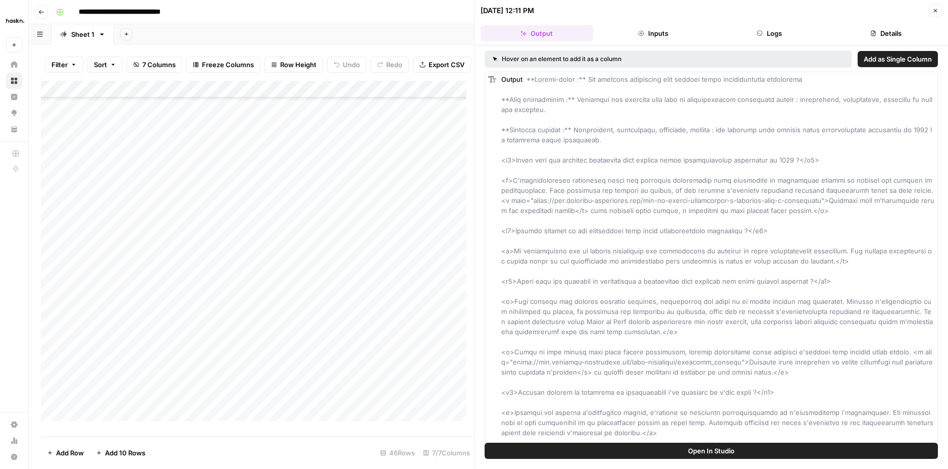
drag, startPoint x: 942, startPoint y: 5, endPoint x: 928, endPoint y: 15, distance: 16.6
click at [939, 8] on div "Close" at bounding box center [935, 10] width 13 height 13
click at [929, 15] on button "Close" at bounding box center [935, 10] width 13 height 13
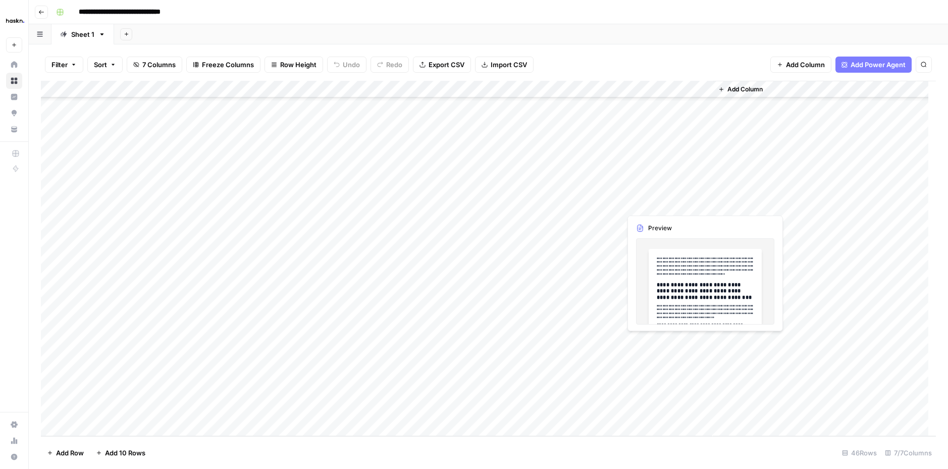
click at [668, 368] on div "Add Column" at bounding box center [488, 258] width 895 height 355
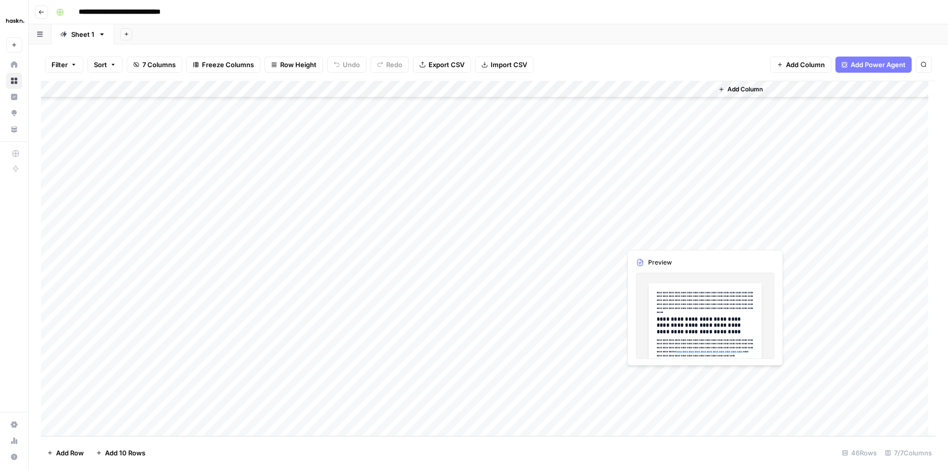
click at [665, 373] on div "Add Column" at bounding box center [488, 258] width 895 height 355
click at [666, 373] on div "Add Column" at bounding box center [488, 258] width 895 height 355
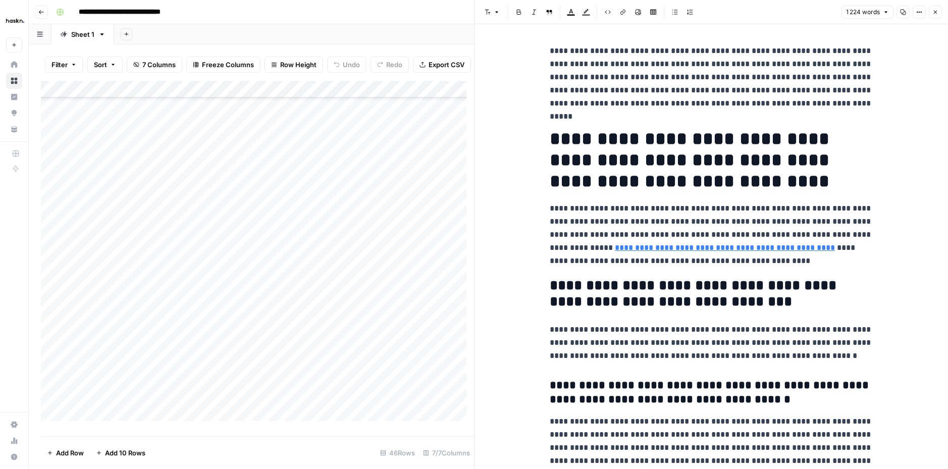
drag, startPoint x: 544, startPoint y: 53, endPoint x: 553, endPoint y: 57, distance: 9.9
drag, startPoint x: 546, startPoint y: 56, endPoint x: 545, endPoint y: 49, distance: 6.6
click at [550, 55] on p "**********" at bounding box center [711, 77] width 323 height 66
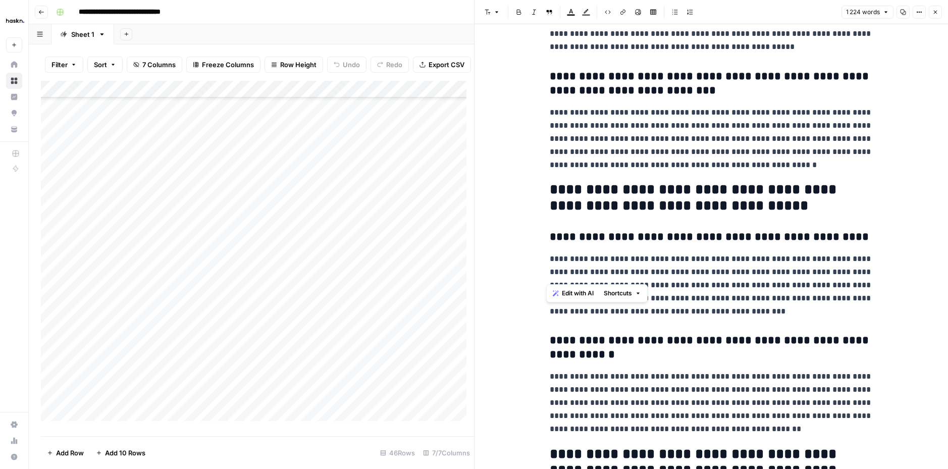
scroll to position [1936, 0]
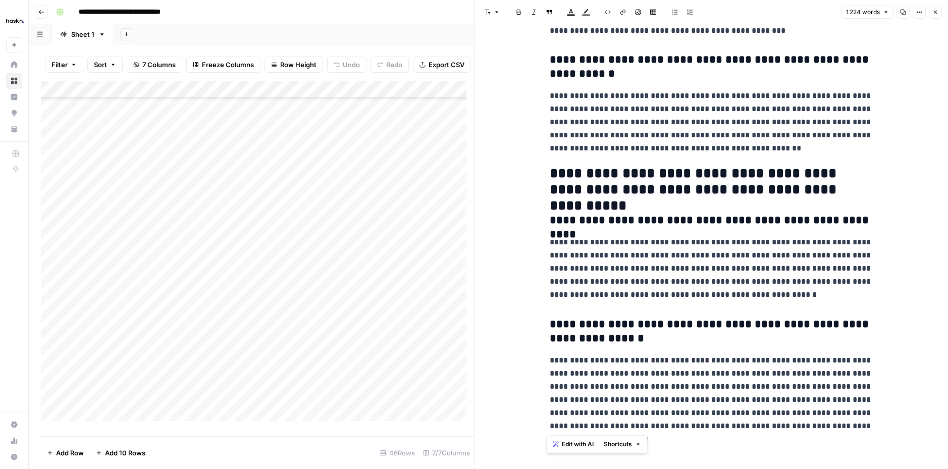
drag, startPoint x: 545, startPoint y: 48, endPoint x: 924, endPoint y: 447, distance: 550.7
click at [808, 115] on p "**********" at bounding box center [711, 122] width 323 height 66
click at [938, 10] on icon "button" at bounding box center [935, 12] width 6 height 6
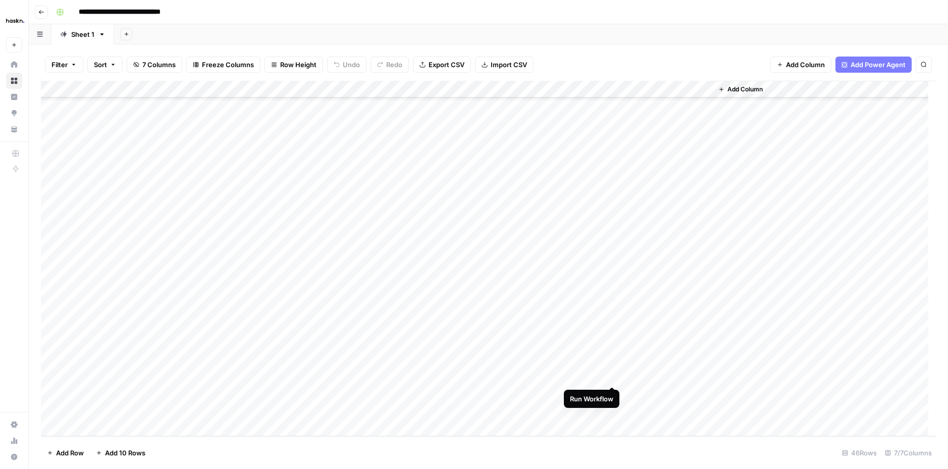
click at [612, 375] on div "Add Column" at bounding box center [488, 258] width 895 height 355
click at [689, 396] on div "Add Column" at bounding box center [488, 258] width 895 height 355
click at [703, 394] on div "Add Column" at bounding box center [488, 258] width 895 height 355
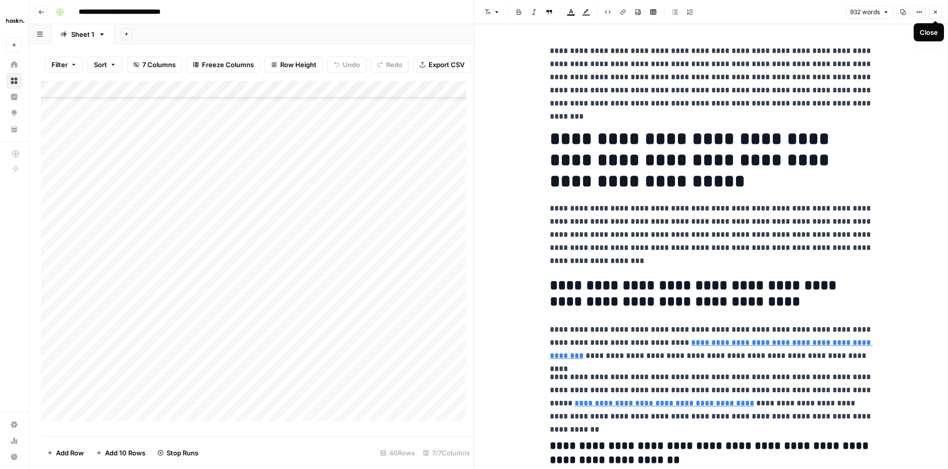
click at [934, 13] on icon "button" at bounding box center [935, 12] width 6 height 6
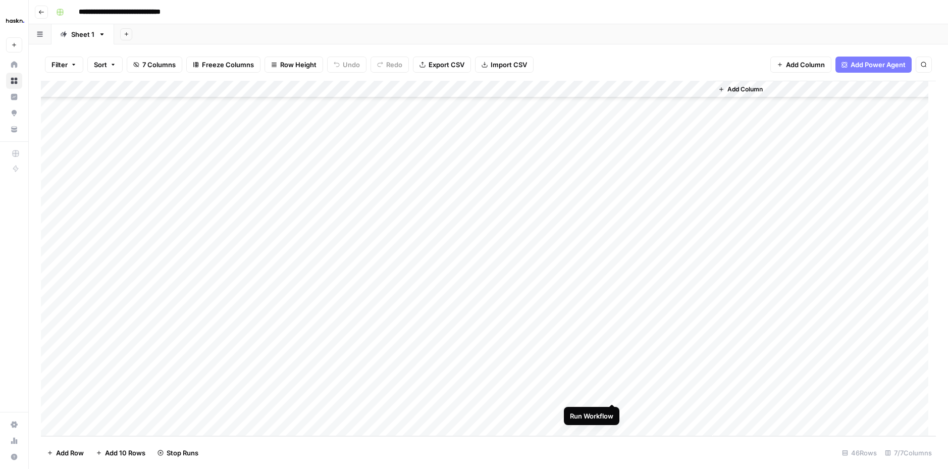
click at [609, 391] on div "Add Column" at bounding box center [488, 258] width 895 height 355
click at [614, 392] on div "Add Column" at bounding box center [488, 258] width 895 height 355
click at [292, 394] on div "Add Column" at bounding box center [488, 258] width 895 height 355
click at [265, 393] on textarea "****" at bounding box center [338, 394] width 162 height 14
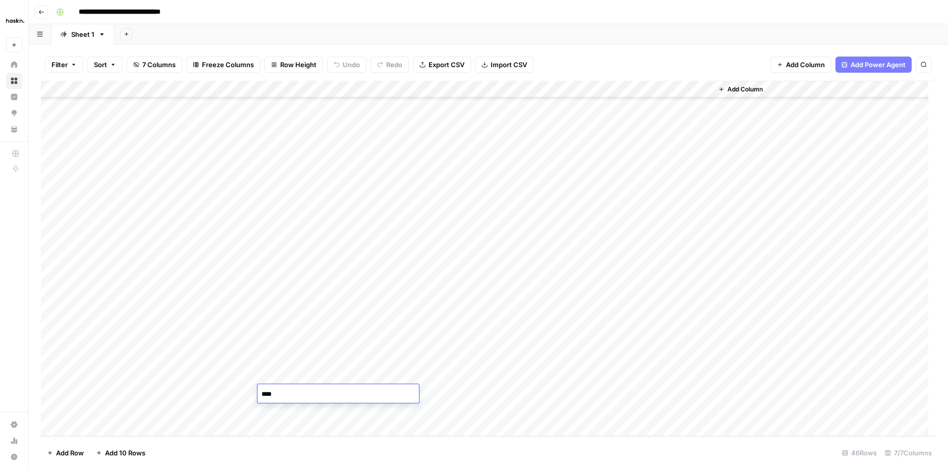
type textarea "****"
click at [609, 393] on div "Add Column" at bounding box center [488, 258] width 895 height 355
click at [702, 374] on div "Add Column" at bounding box center [488, 258] width 895 height 355
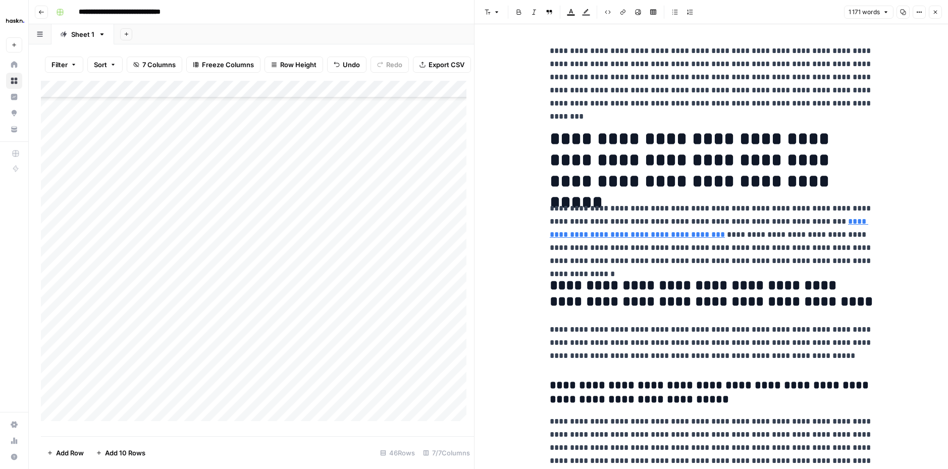
drag, startPoint x: 553, startPoint y: 51, endPoint x: 733, endPoint y: 246, distance: 264.7
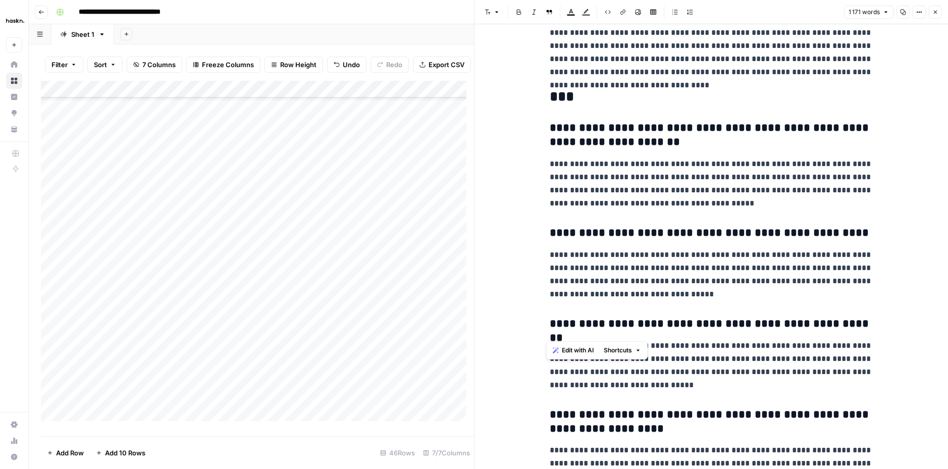
scroll to position [1742, 0]
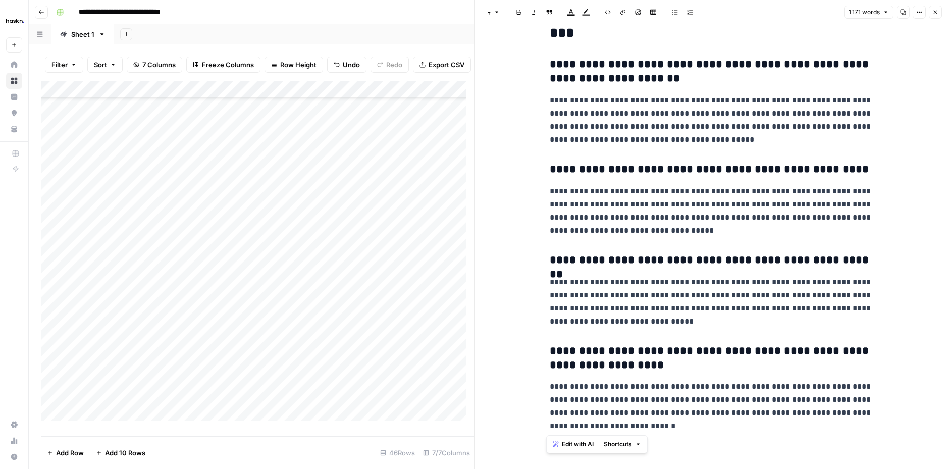
drag, startPoint x: 544, startPoint y: 48, endPoint x: 924, endPoint y: 454, distance: 555.8
copy div "**********"
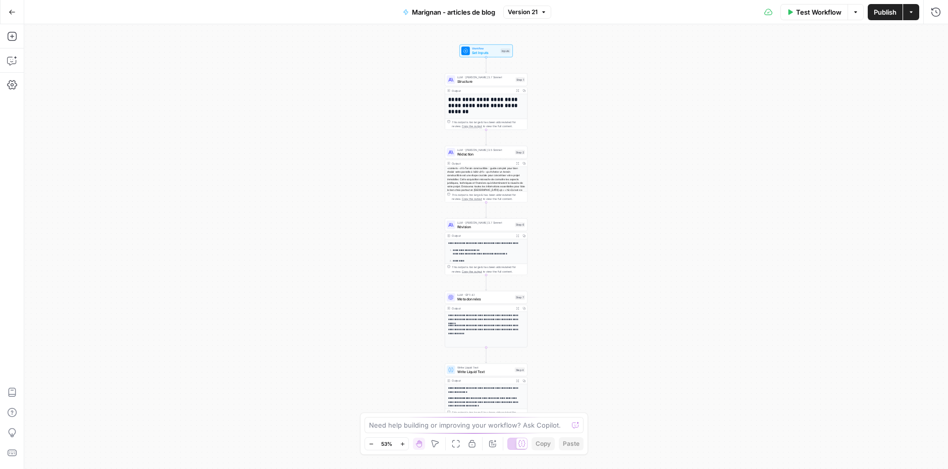
click at [478, 179] on div "<content> <h1>Terrain constructible : guide complet pour bien choisir votre par…" at bounding box center [486, 196] width 82 height 58
click at [474, 156] on span "Rédaction" at bounding box center [485, 154] width 56 height 6
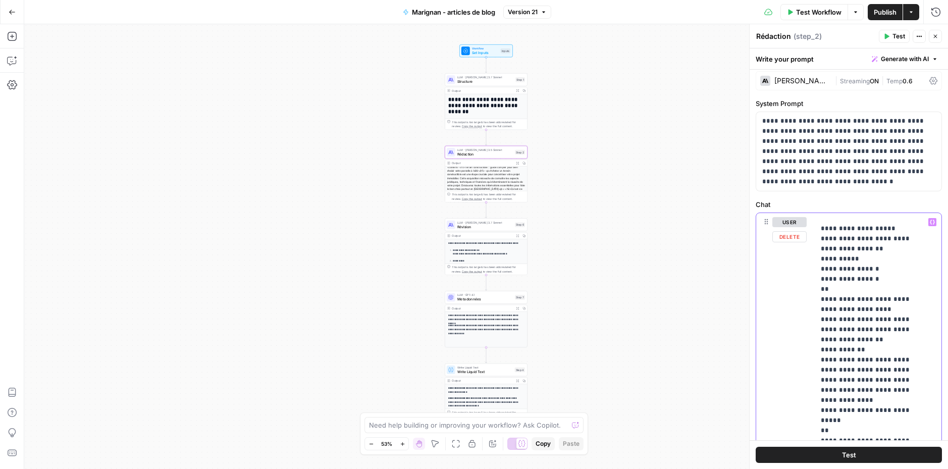
scroll to position [7370, 0]
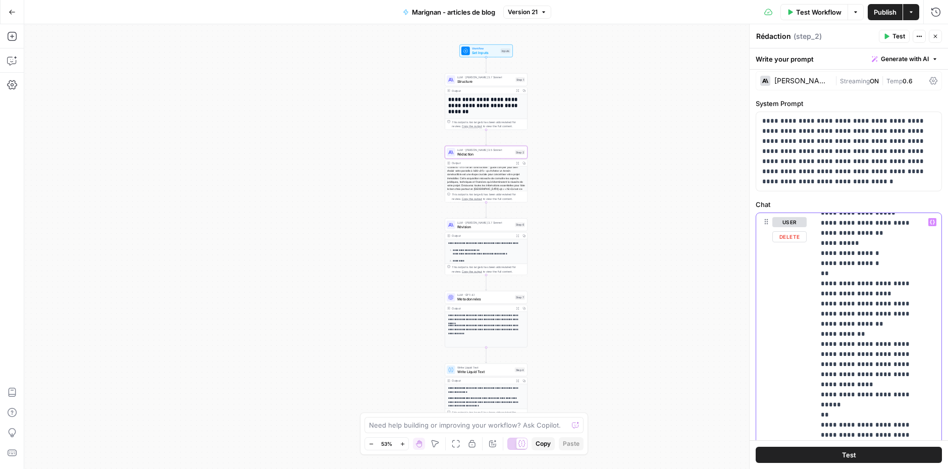
click at [923, 333] on div "**********" at bounding box center [874, 418] width 119 height 411
click at [471, 228] on span "Révision" at bounding box center [485, 227] width 56 height 6
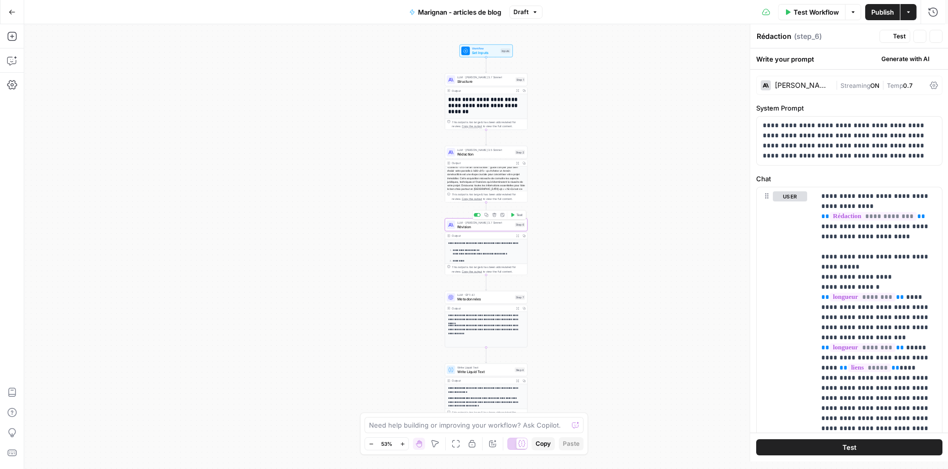
type textarea "Révision"
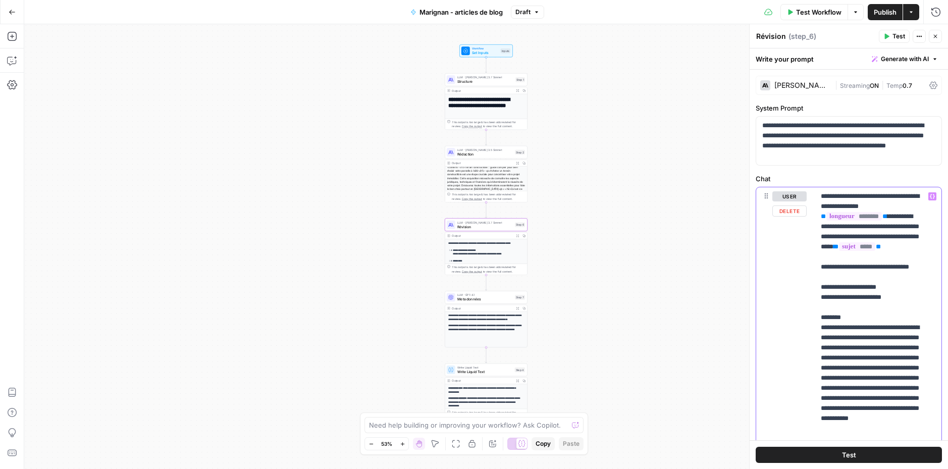
scroll to position [73, 0]
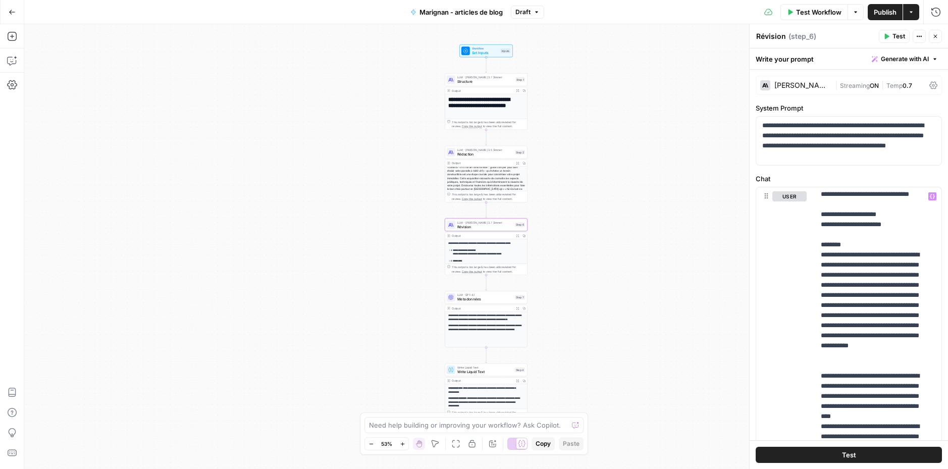
drag, startPoint x: 885, startPoint y: 9, endPoint x: 871, endPoint y: 3, distance: 15.6
click at [885, 9] on span "Publish" at bounding box center [885, 12] width 23 height 10
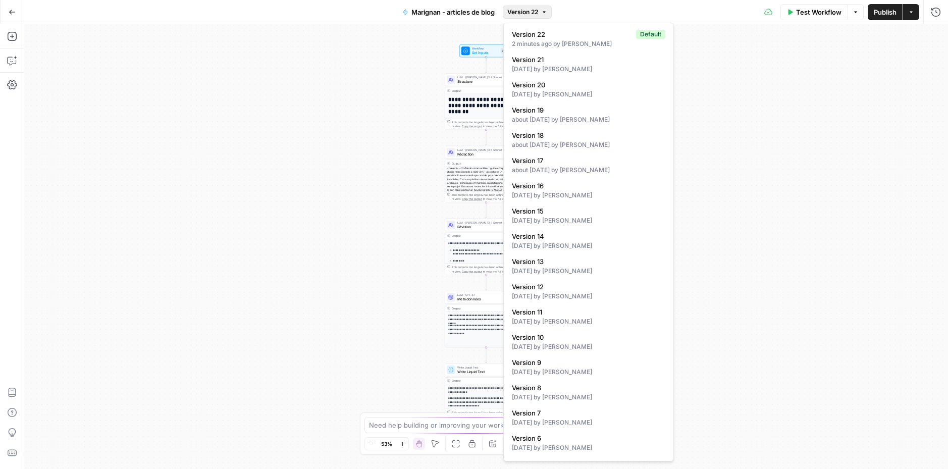
click at [546, 12] on icon "button" at bounding box center [544, 12] width 3 height 2
click at [555, 59] on span "Version 21" at bounding box center [586, 60] width 149 height 10
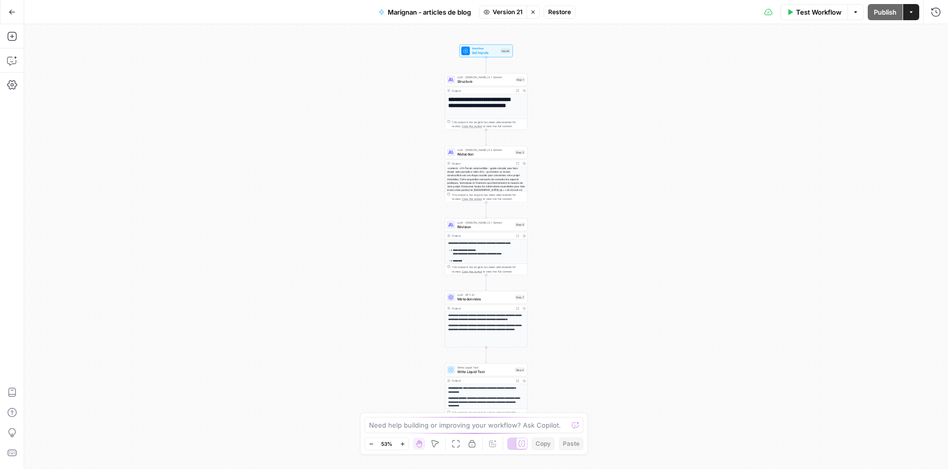
click at [554, 12] on span "Restore" at bounding box center [559, 12] width 23 height 9
click at [469, 157] on div "LLM · Claude 3.5 Sonnet Rédaction Step 2 Copy step Delete step Add Note Test" at bounding box center [486, 152] width 83 height 13
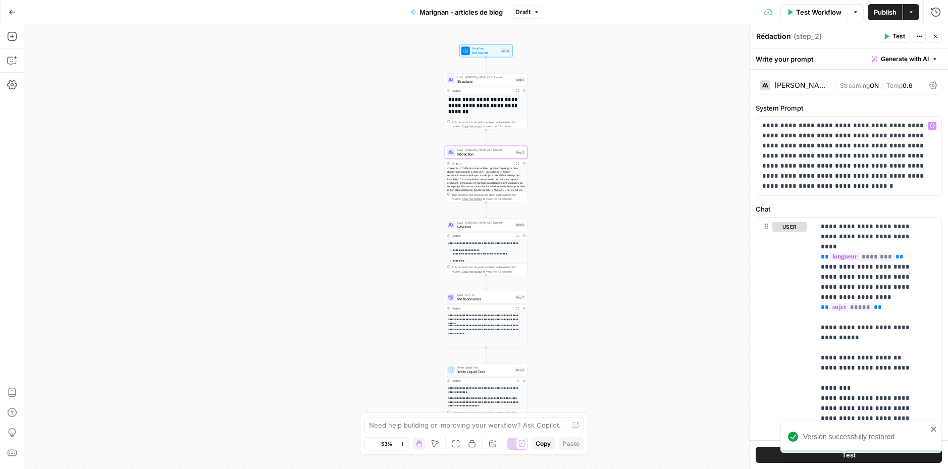
scroll to position [2, 0]
click at [492, 81] on span "Structure" at bounding box center [485, 82] width 56 height 6
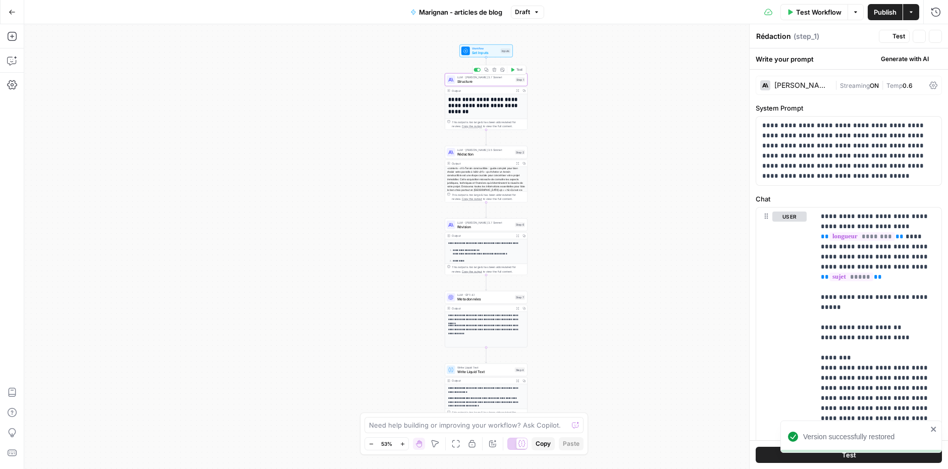
type textarea "Structure"
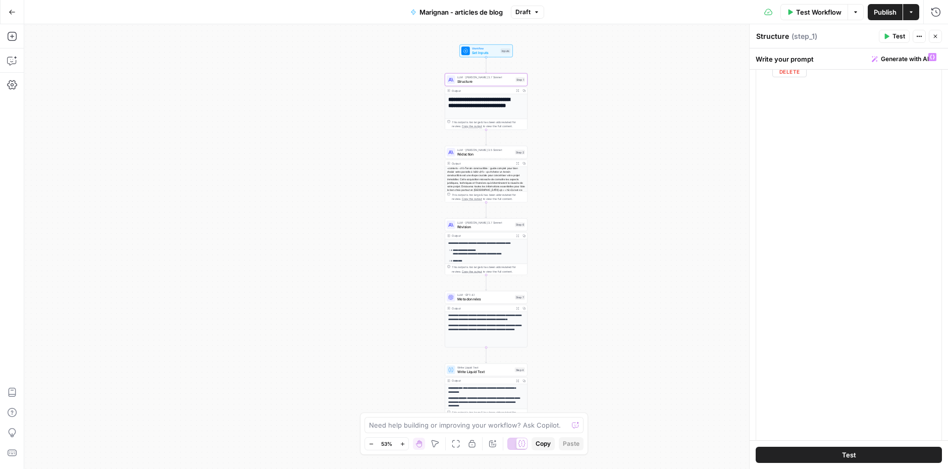
scroll to position [162, 0]
click at [470, 153] on span "Rédaction" at bounding box center [485, 154] width 56 height 6
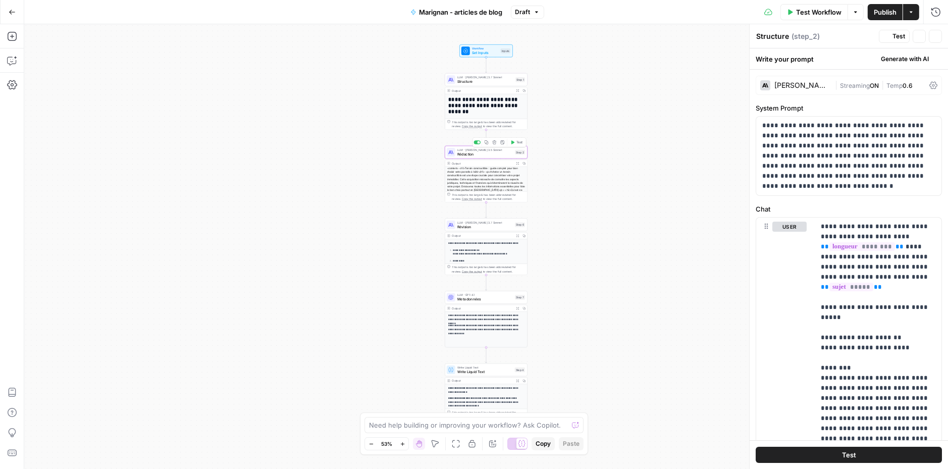
type textarea "Rédaction"
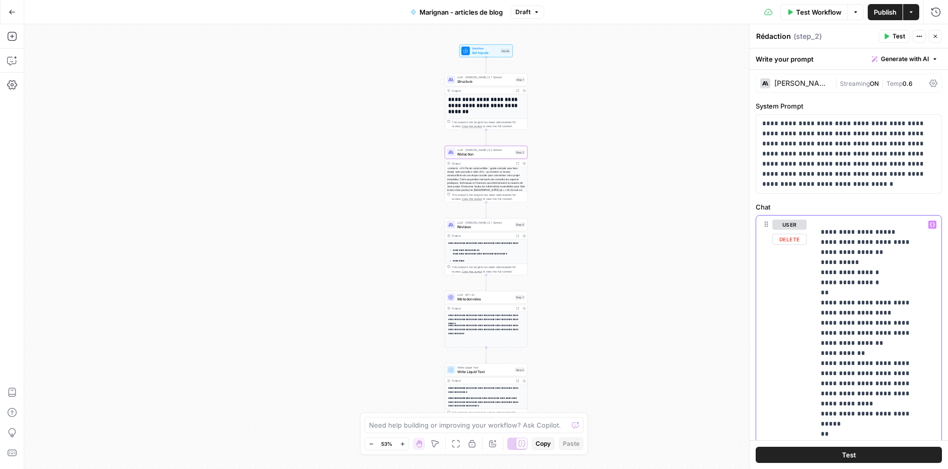
scroll to position [7366, 0]
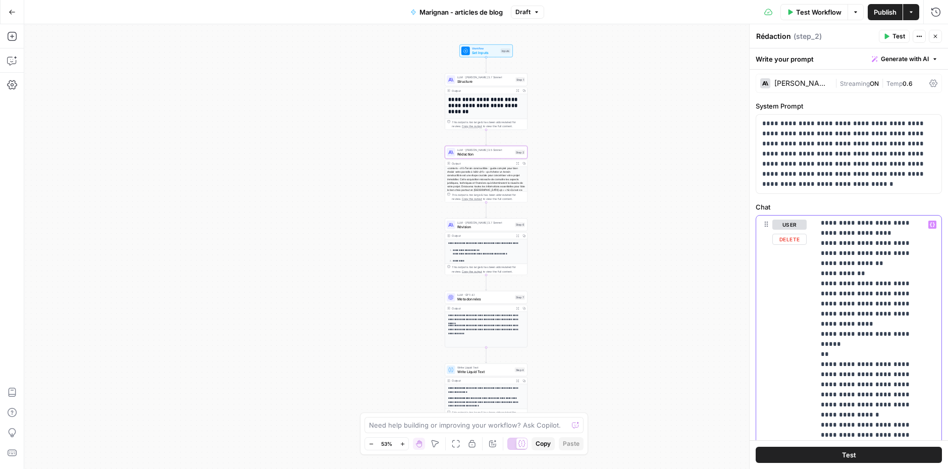
scroll to position [7428, 0]
drag, startPoint x: 849, startPoint y: 292, endPoint x: 816, endPoint y: 260, distance: 46.1
click at [816, 260] on div "**********" at bounding box center [874, 421] width 119 height 411
copy p "**********"
drag, startPoint x: 466, startPoint y: 227, endPoint x: 488, endPoint y: 243, distance: 26.8
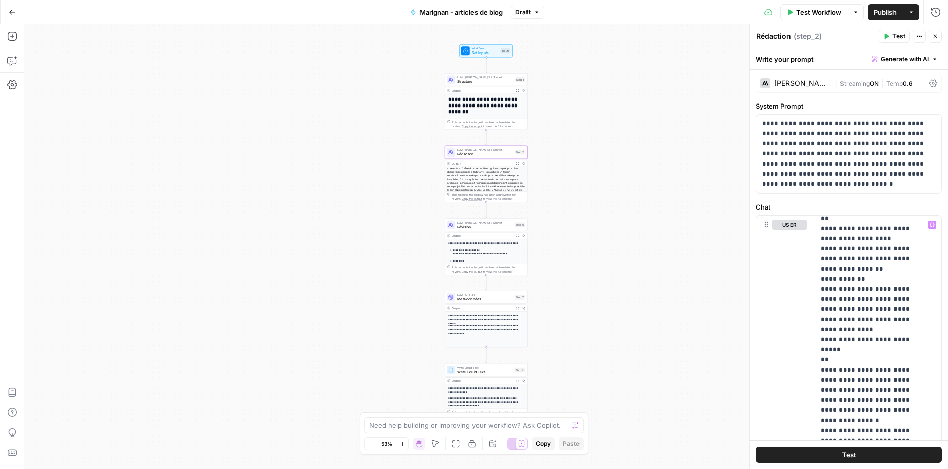
click at [467, 228] on span "Révision" at bounding box center [485, 227] width 56 height 6
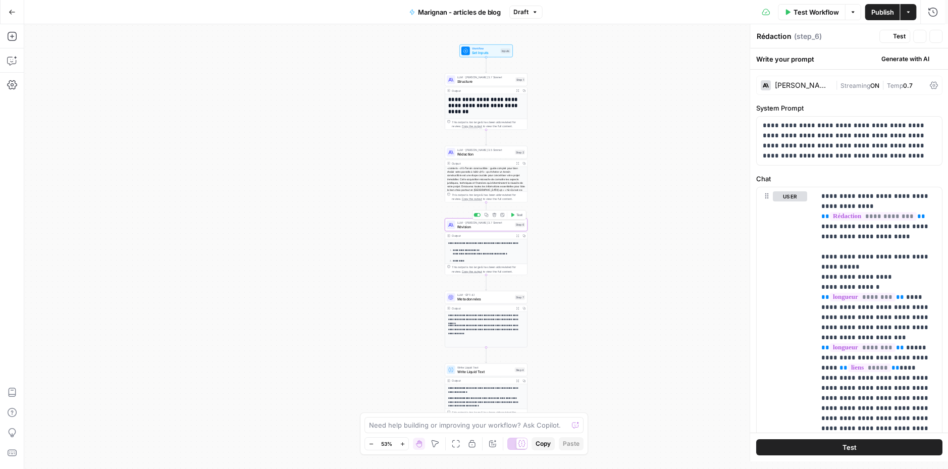
type textarea "Révision"
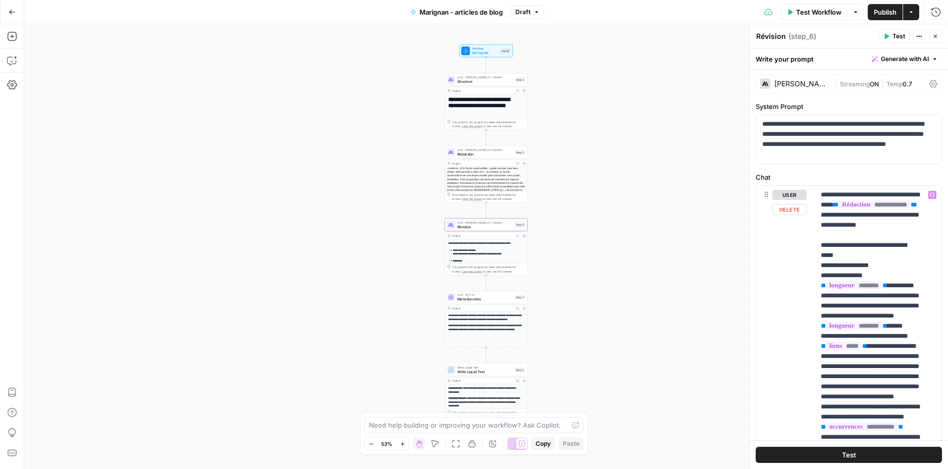
scroll to position [0, 0]
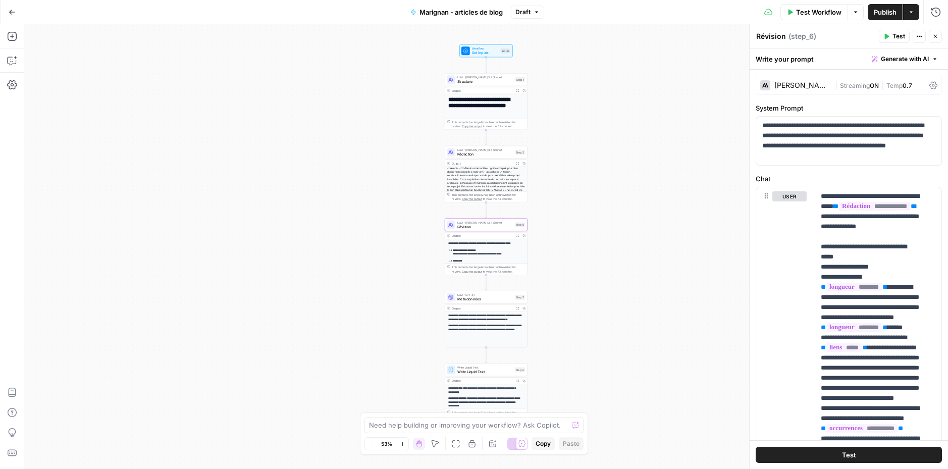
drag, startPoint x: 885, startPoint y: 11, endPoint x: 860, endPoint y: 1, distance: 26.3
click at [883, 10] on span "Publish" at bounding box center [885, 12] width 23 height 10
